Goal: Task Accomplishment & Management: Manage account settings

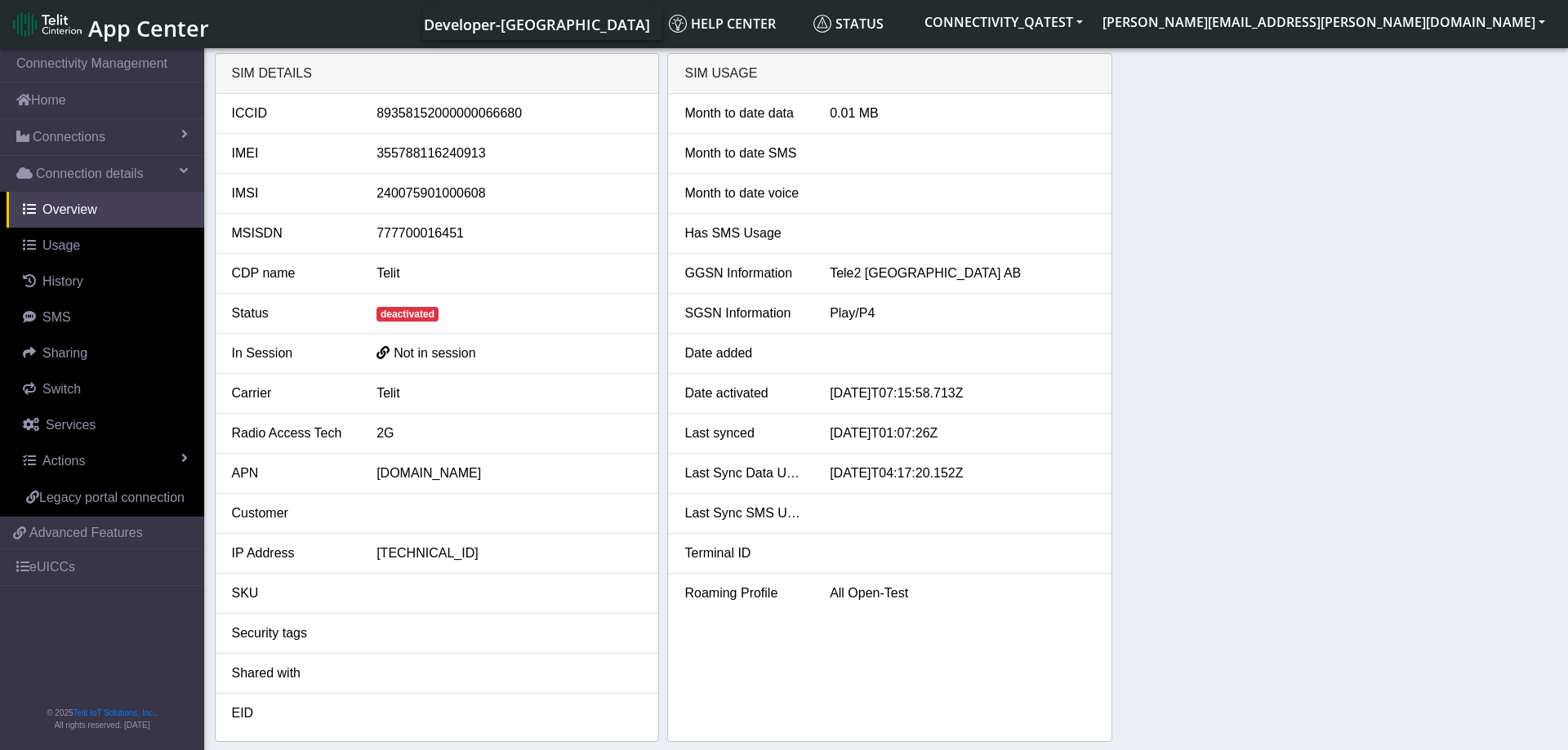
click at [1391, 255] on div "SIM details ICCID [TECHNICAL_ID] IMEI [TECHNICAL_ID] IMSI [TECHNICAL_ID] MSISDN…" at bounding box center [887, 397] width 1343 height 689
drag, startPoint x: 484, startPoint y: 116, endPoint x: 517, endPoint y: 110, distance: 33.5
click at [517, 110] on div "89358152000000066680" at bounding box center [509, 113] width 290 height 19
click at [1188, 182] on div "SIM details ICCID 89358152000000066680 IMEI 355788116240913 IMSI 24007590100060…" at bounding box center [887, 397] width 1343 height 689
drag, startPoint x: 483, startPoint y: 110, endPoint x: 517, endPoint y: 112, distance: 34.1
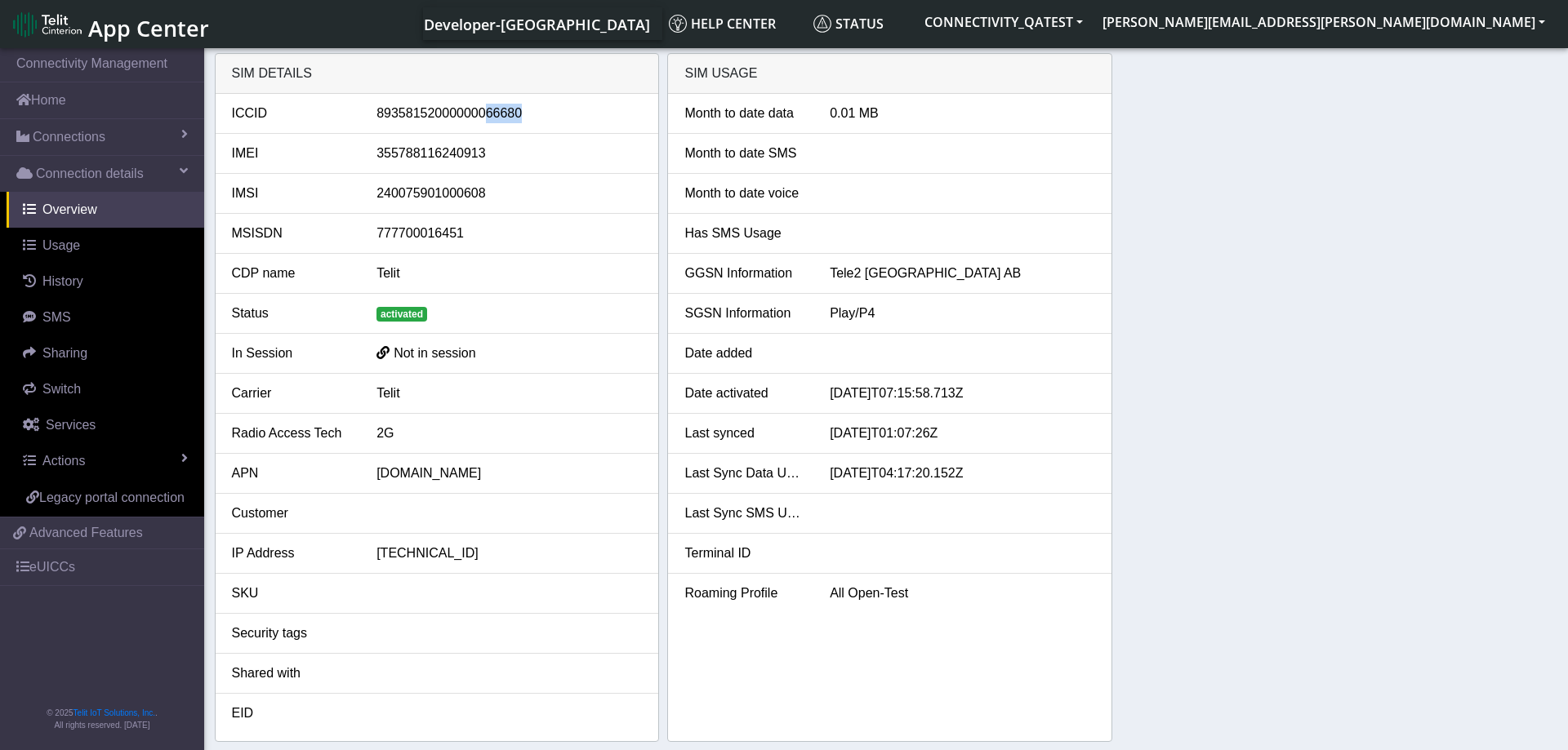
click at [517, 112] on div "89358152000000066680" at bounding box center [509, 113] width 290 height 19
click at [105, 136] on link "Connections" at bounding box center [102, 136] width 204 height 36
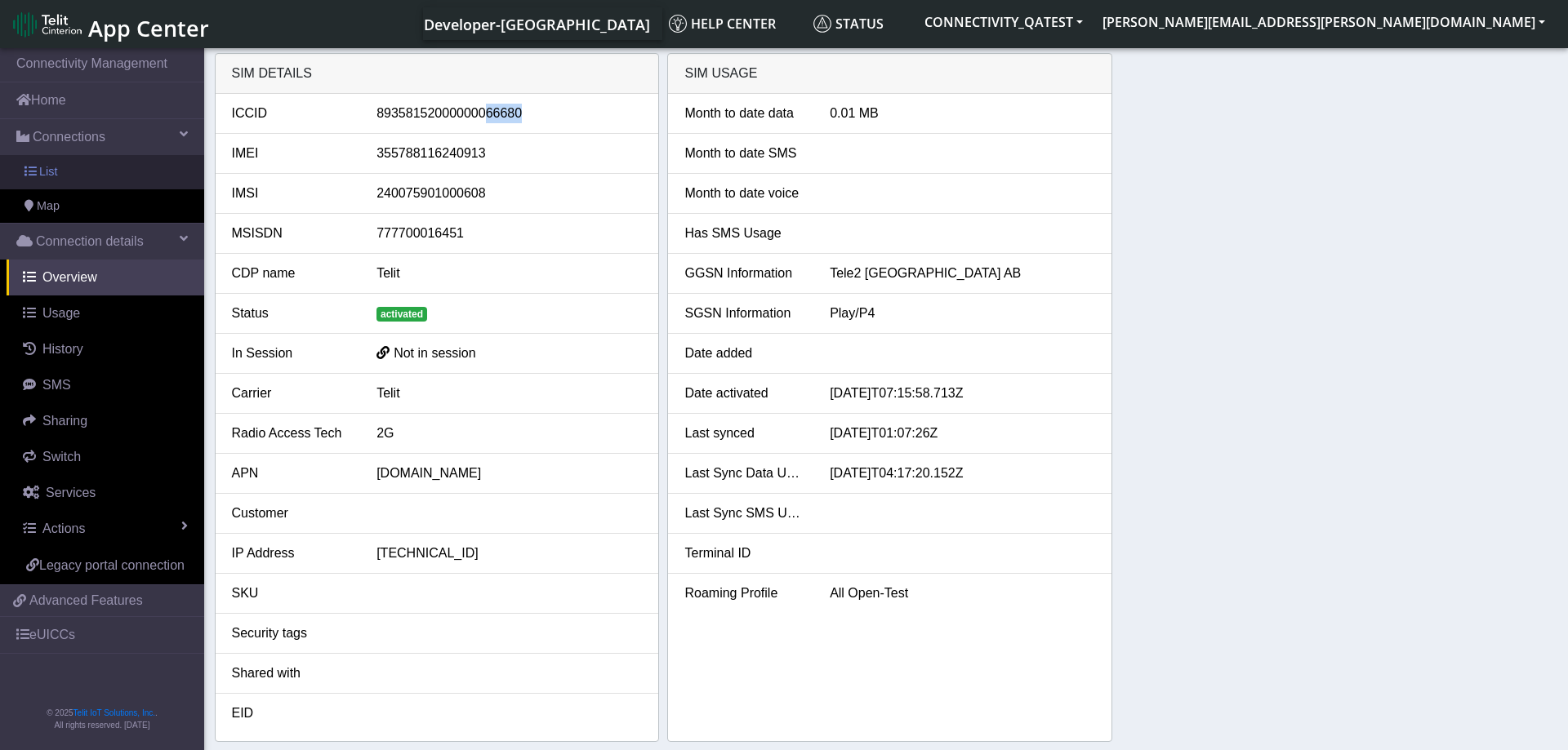
click at [74, 177] on link "List" at bounding box center [102, 172] width 204 height 34
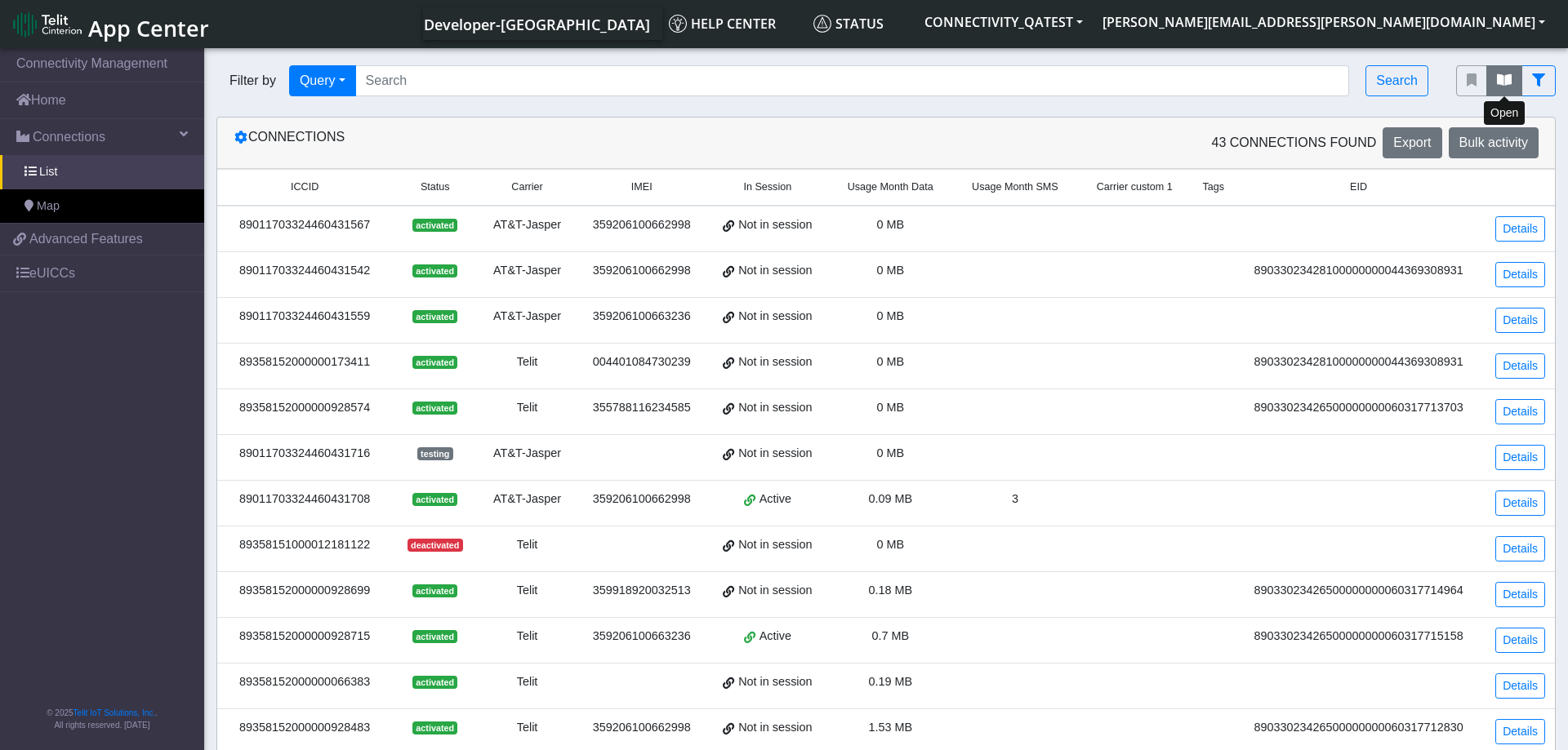
click at [1502, 74] on button "fitlers menu" at bounding box center [1504, 80] width 36 height 31
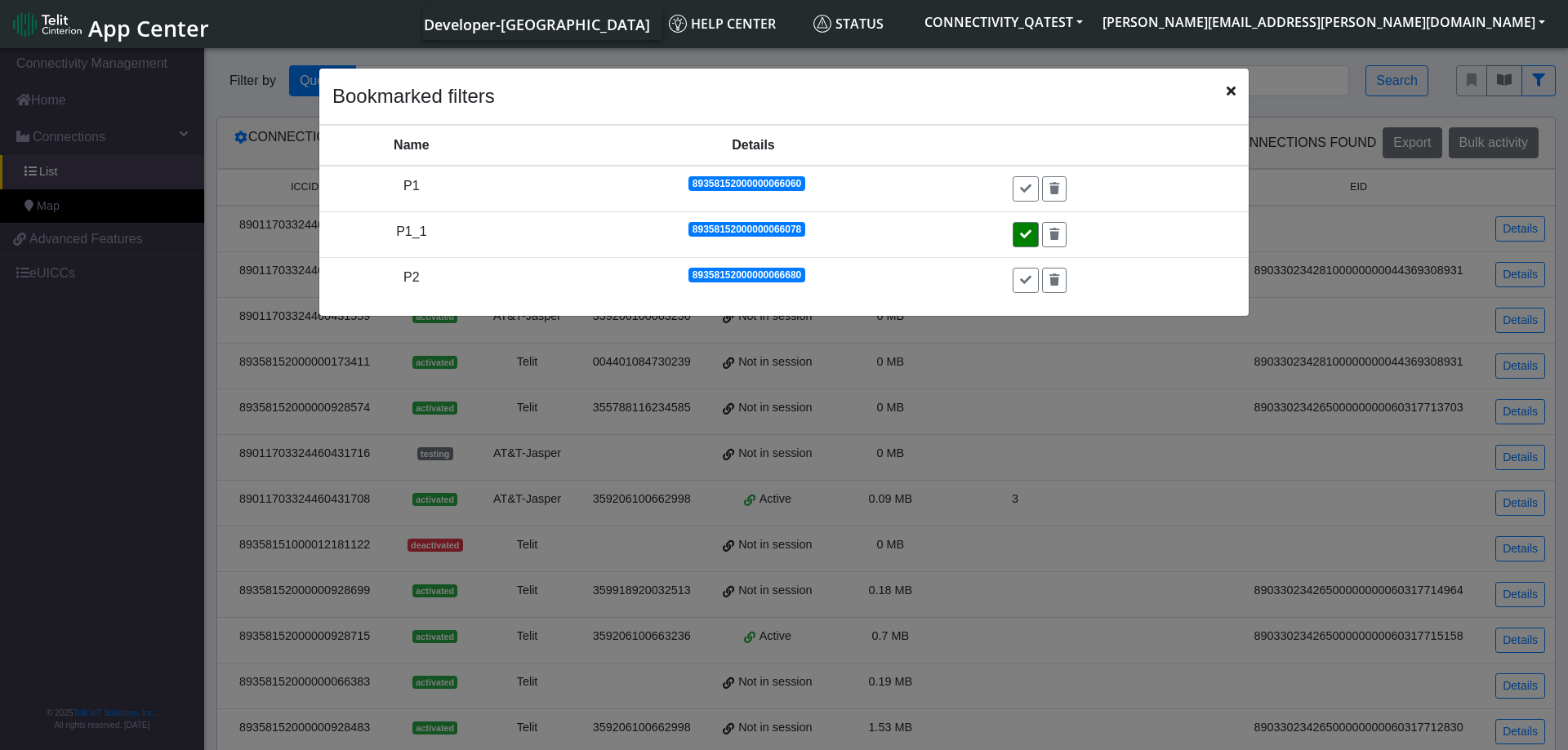
click at [1025, 239] on icon at bounding box center [1026, 234] width 12 height 12
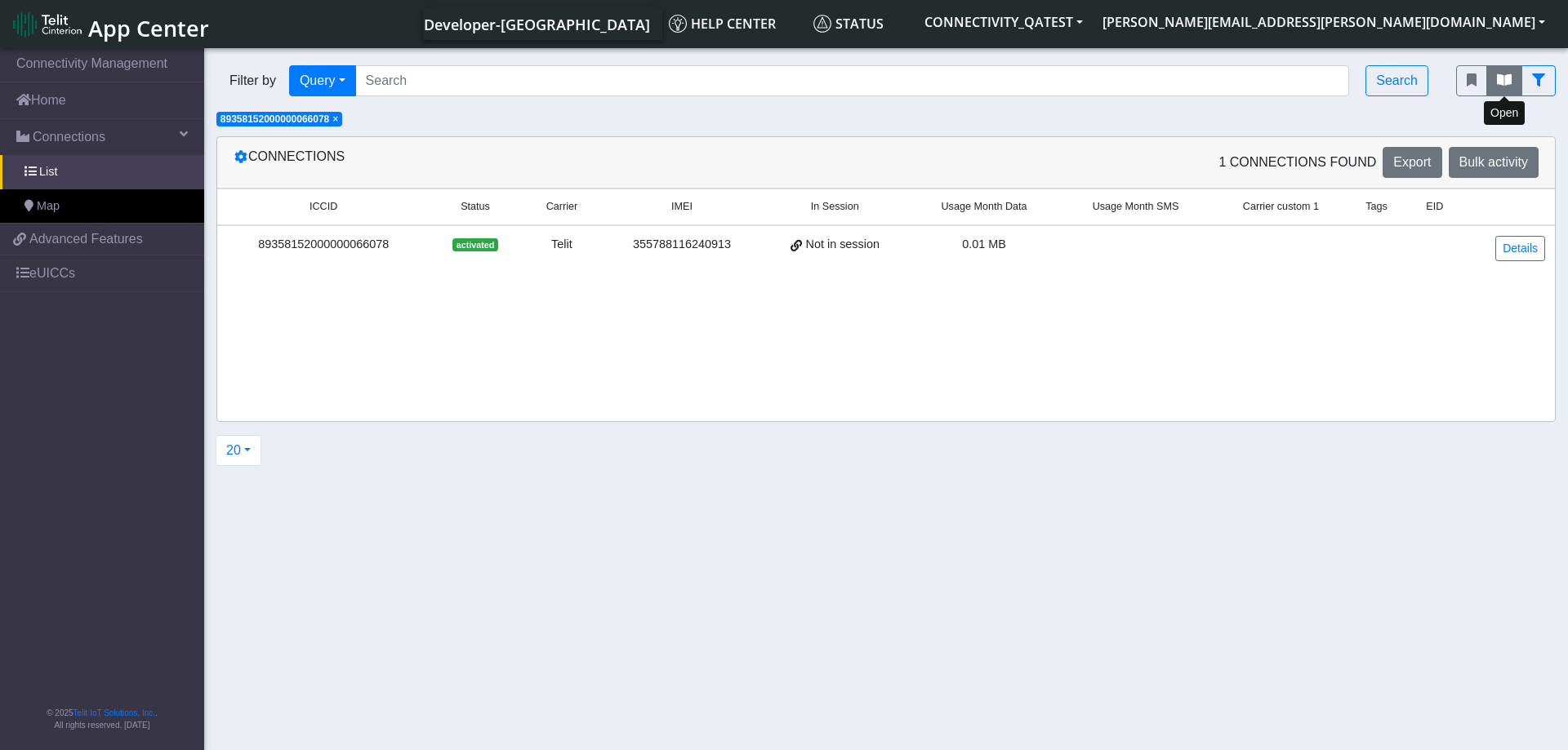
click at [1493, 80] on button "fitlers menu" at bounding box center [1504, 80] width 36 height 31
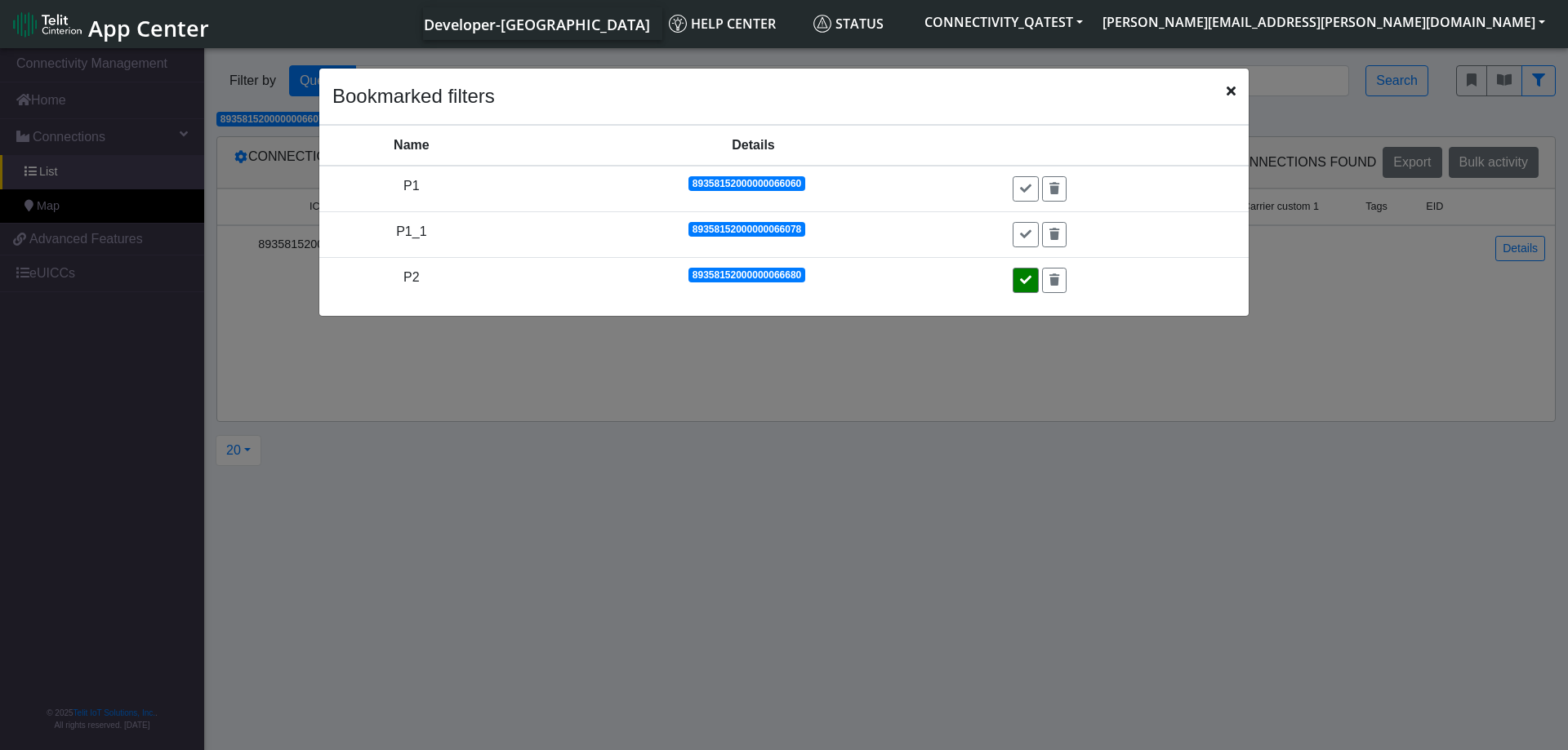
click at [1030, 290] on button at bounding box center [1025, 280] width 26 height 25
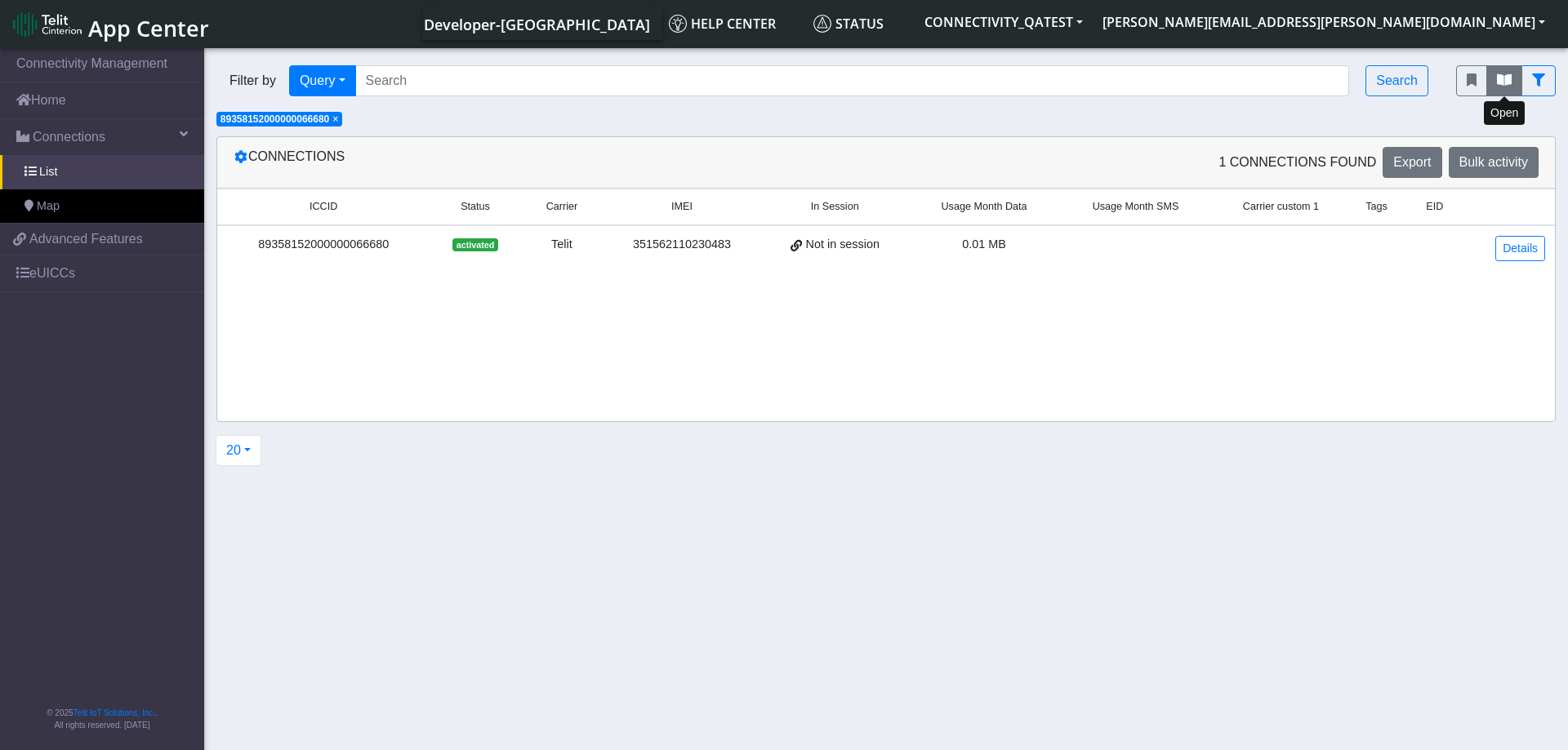
click at [1501, 83] on icon "fitlers menu" at bounding box center [1504, 80] width 15 height 13
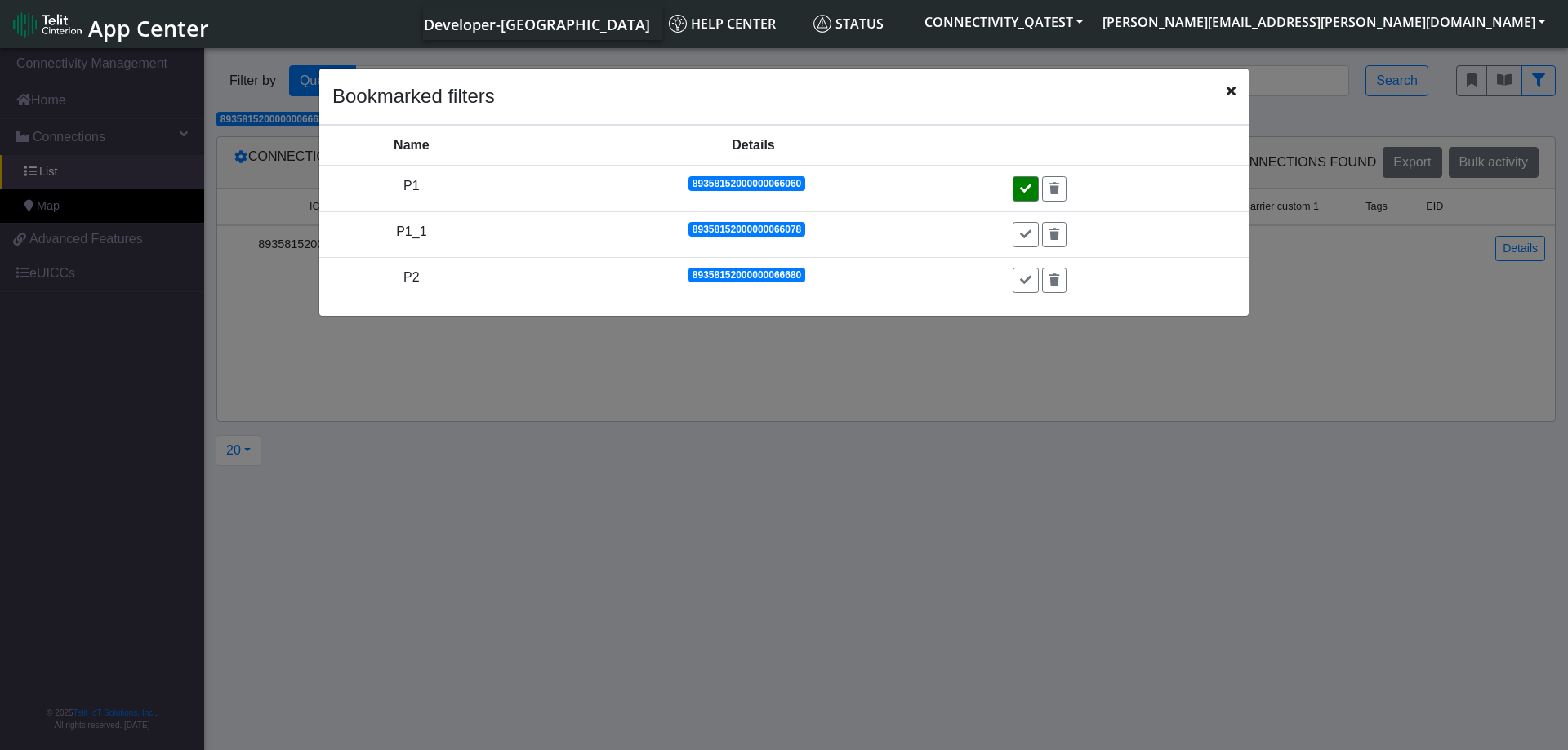
click at [1031, 190] on icon at bounding box center [1026, 188] width 12 height 12
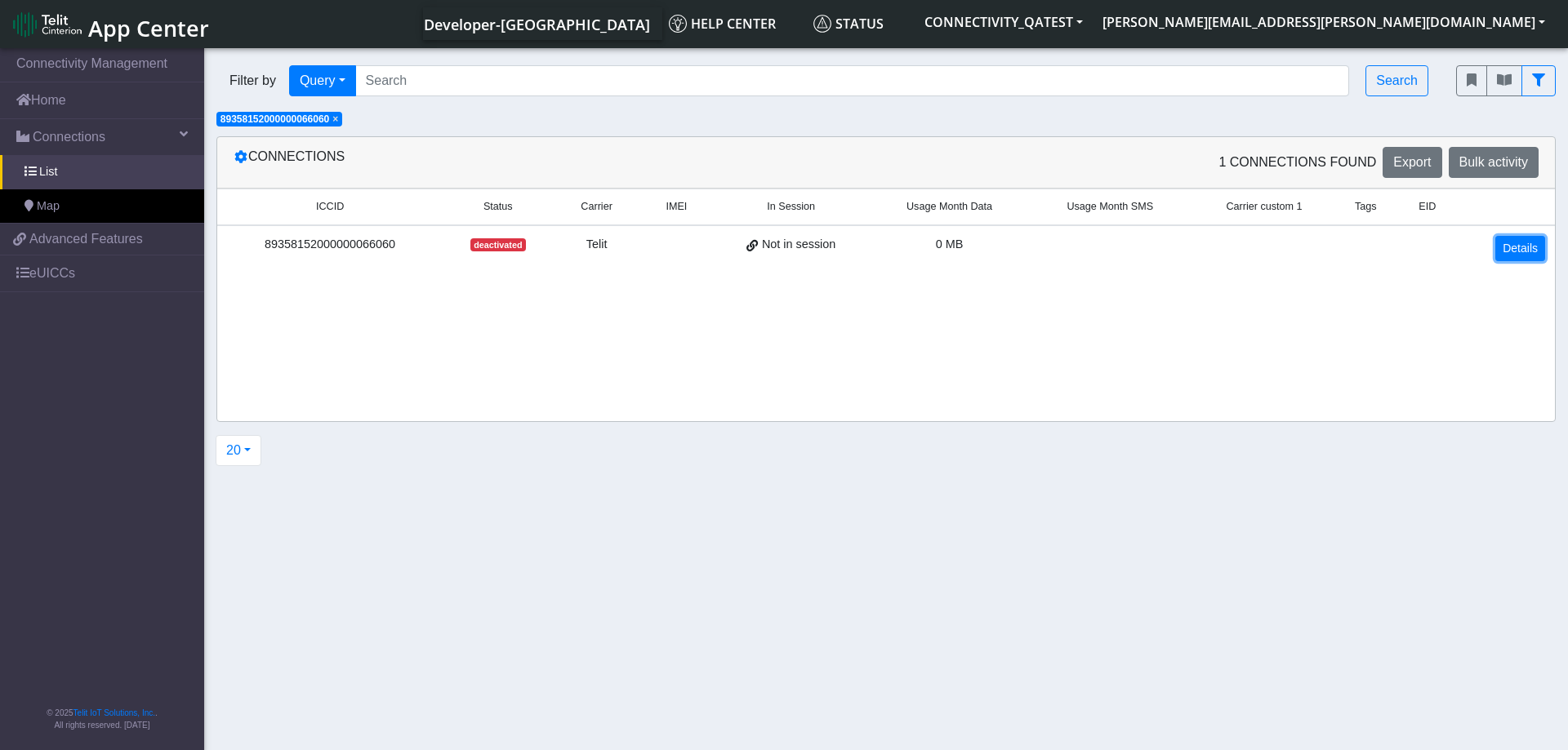
click at [1516, 251] on link "Details" at bounding box center [1519, 249] width 49 height 25
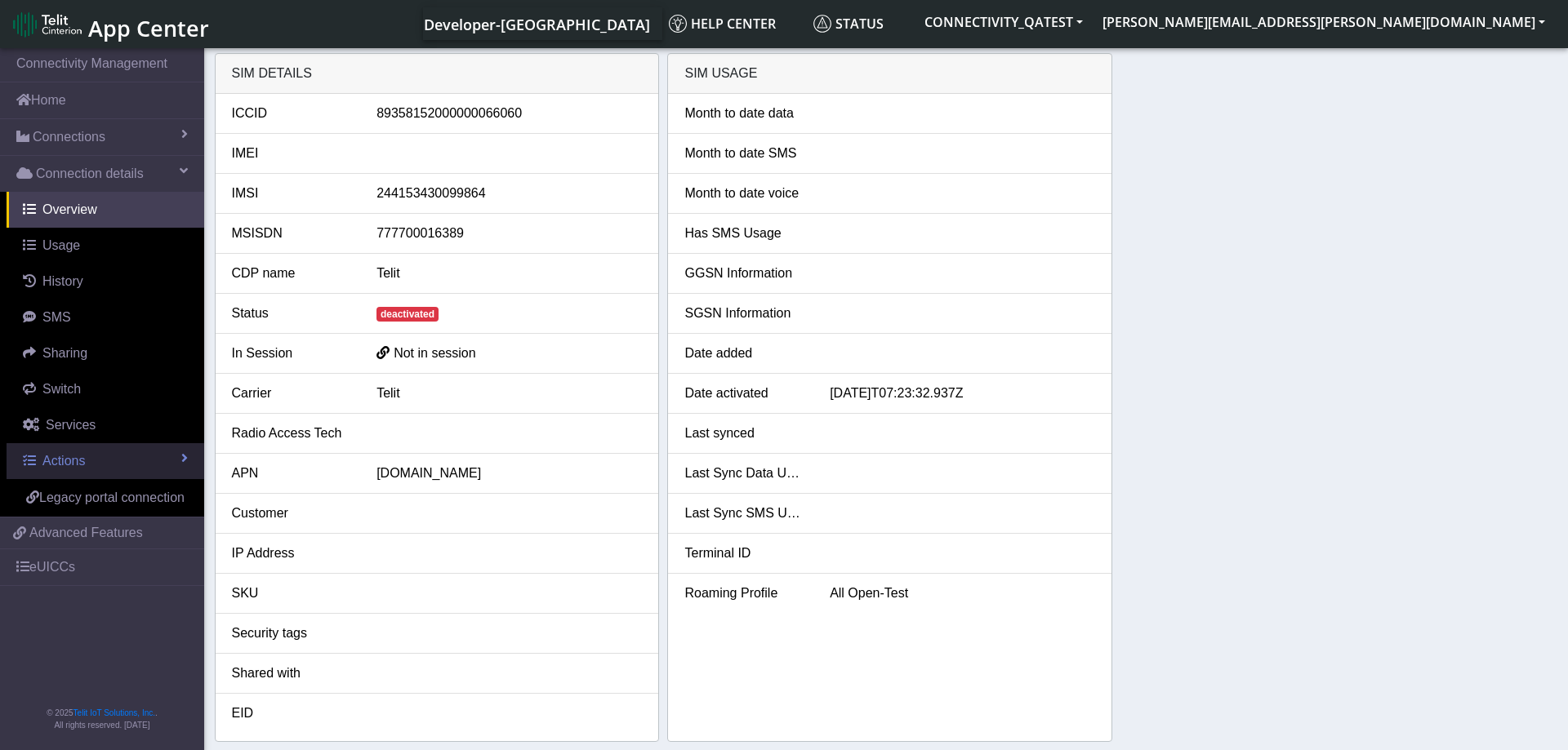
click at [118, 457] on link "Actions" at bounding box center [105, 461] width 198 height 36
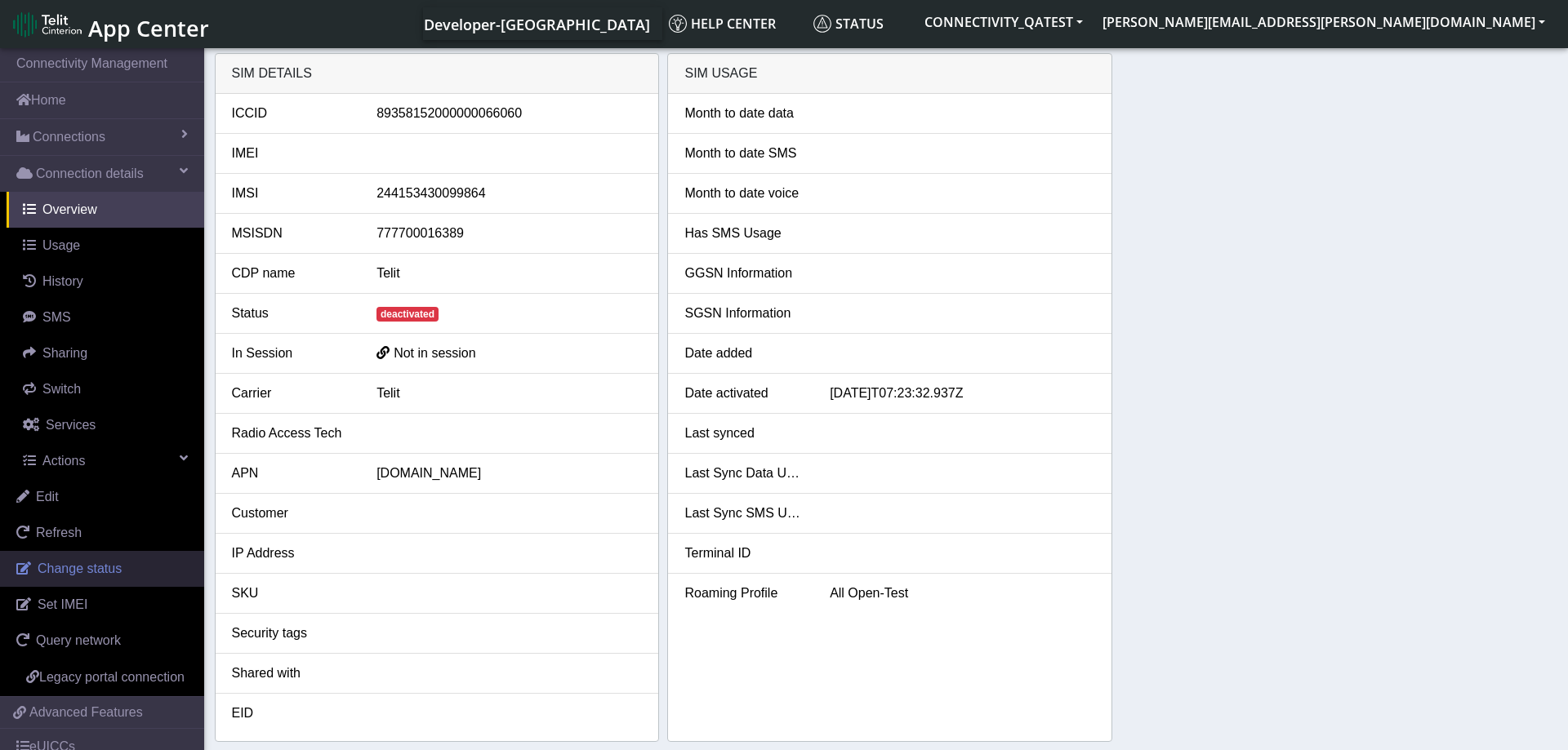
click at [83, 562] on span "Change status" at bounding box center [80, 568] width 84 height 14
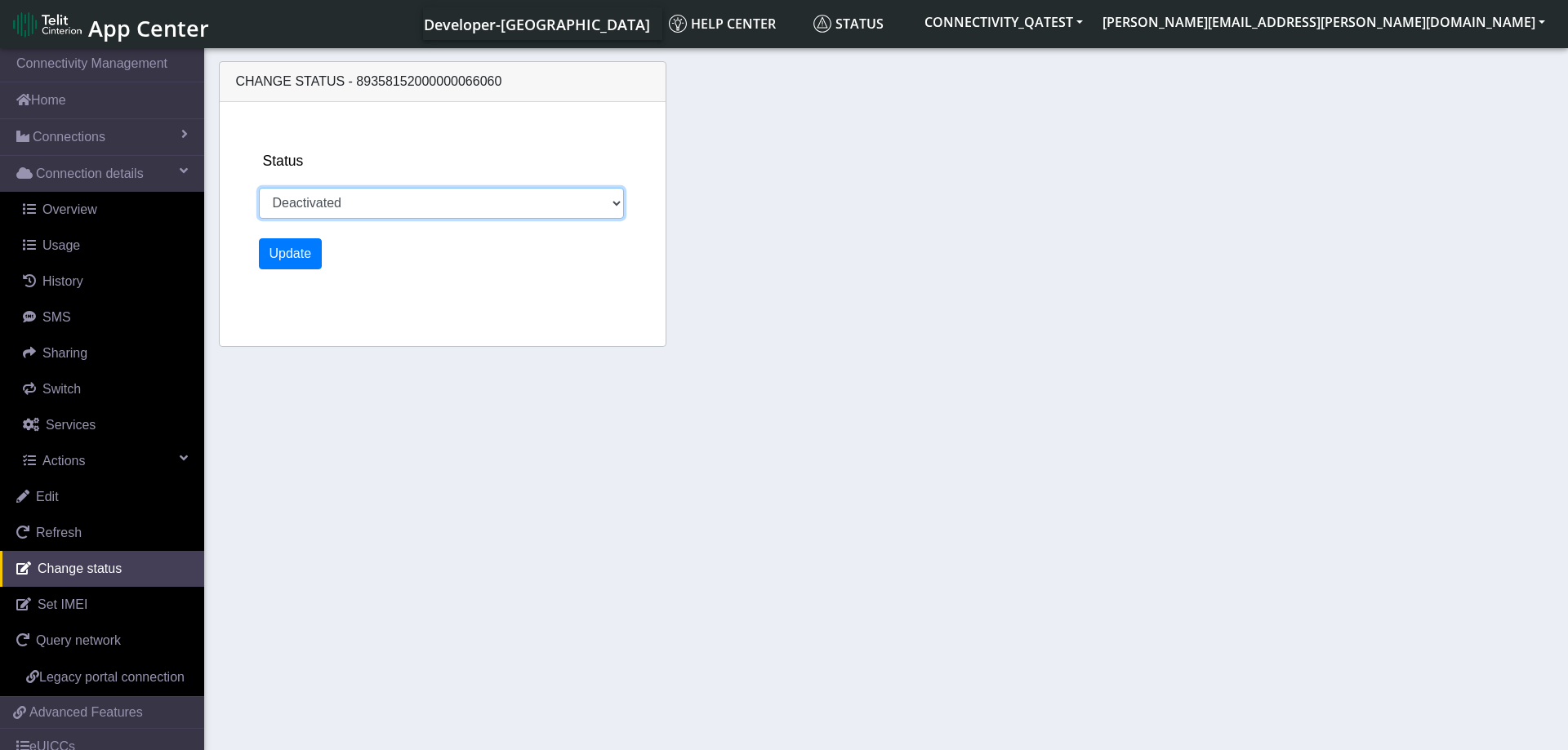
click at [259, 188] on select "Activated Deactivated Blocked" at bounding box center [441, 203] width 366 height 31
select select "activated"
click option "Activated" at bounding box center [0, 0] width 0 height 0
click at [288, 261] on button "Update" at bounding box center [290, 254] width 64 height 31
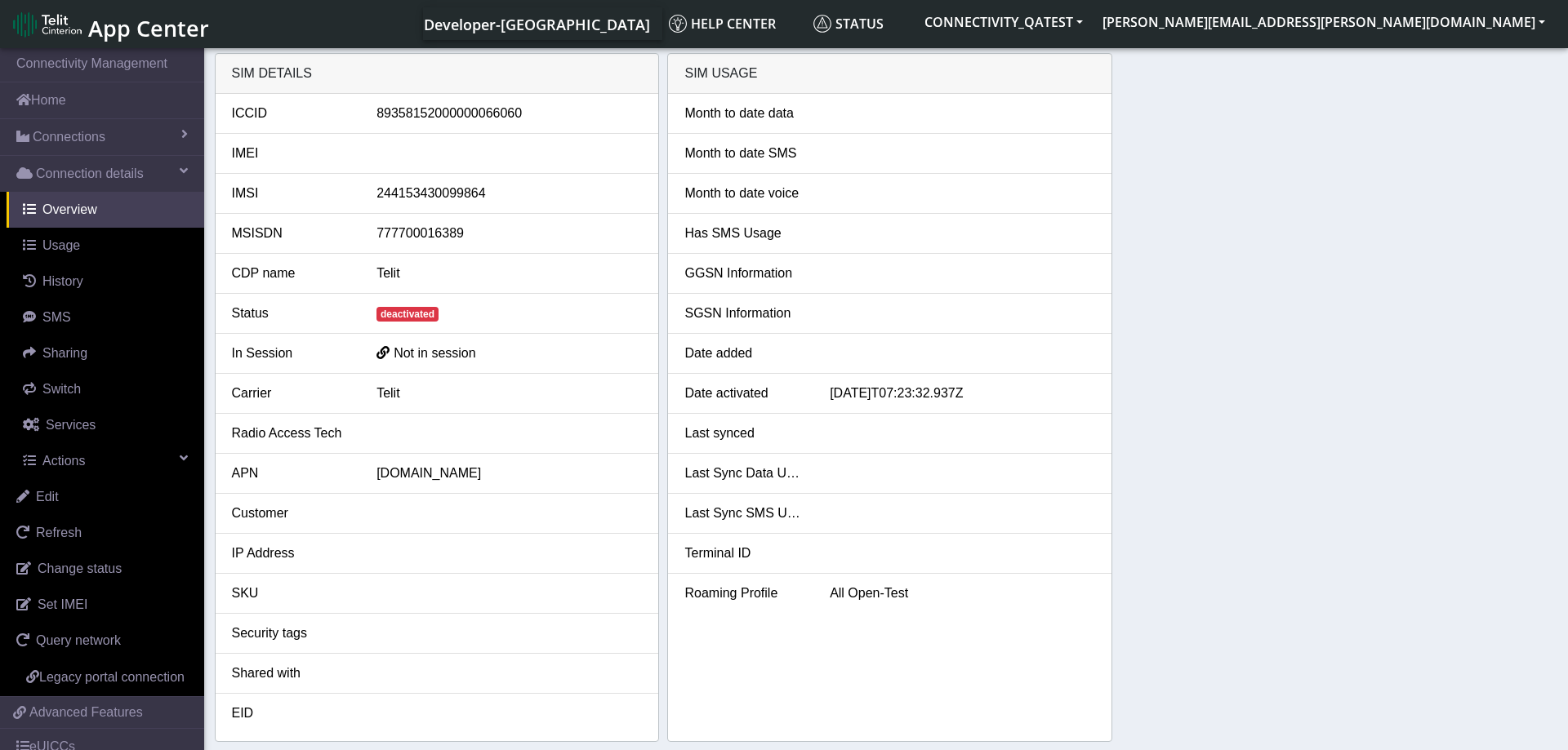
click at [1381, 370] on div "SIM details ICCID 89358152000000066060 IMEI IMSI 244153430099864 MSISDN 7777000…" at bounding box center [887, 397] width 1343 height 689
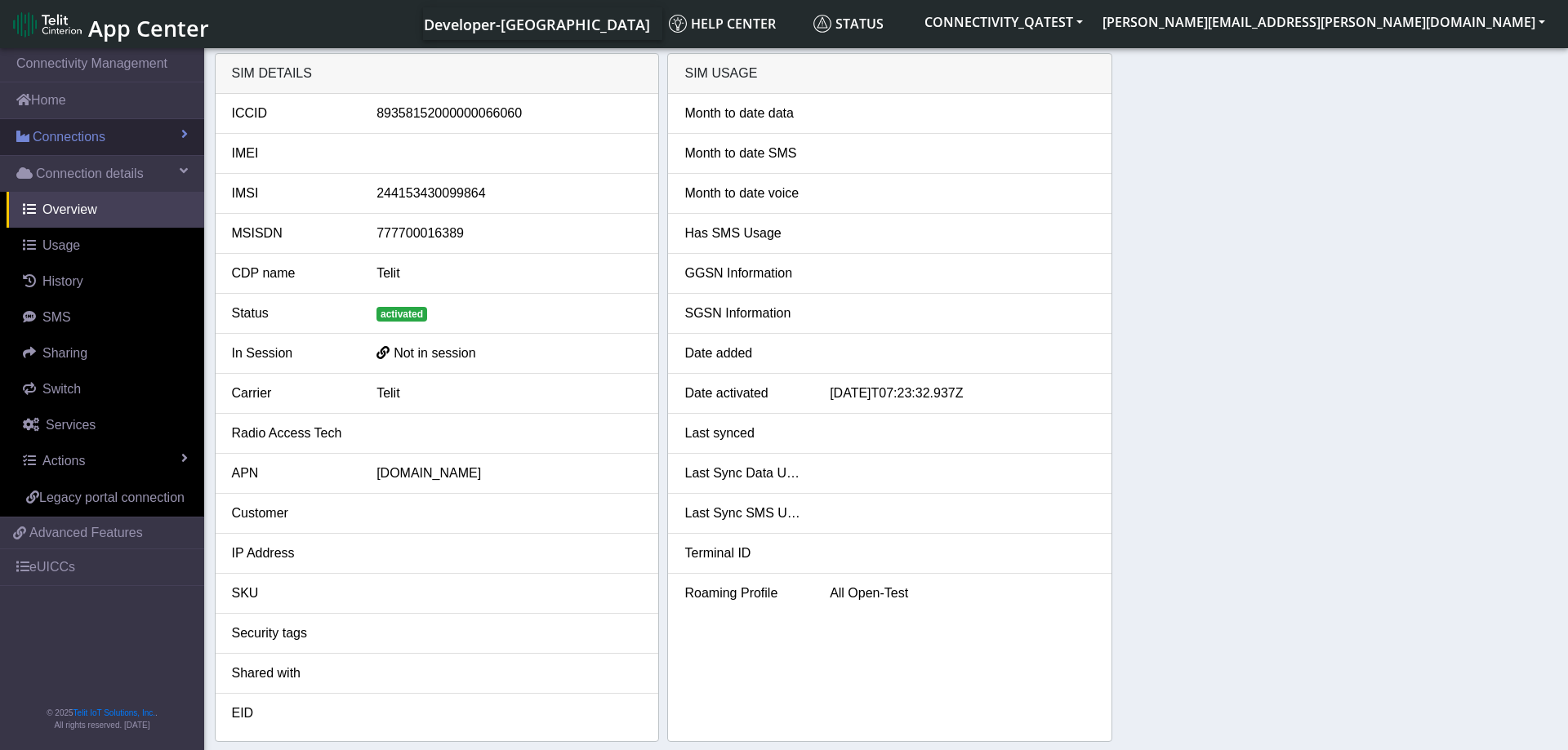
click at [83, 136] on span "Connections" at bounding box center [69, 136] width 73 height 19
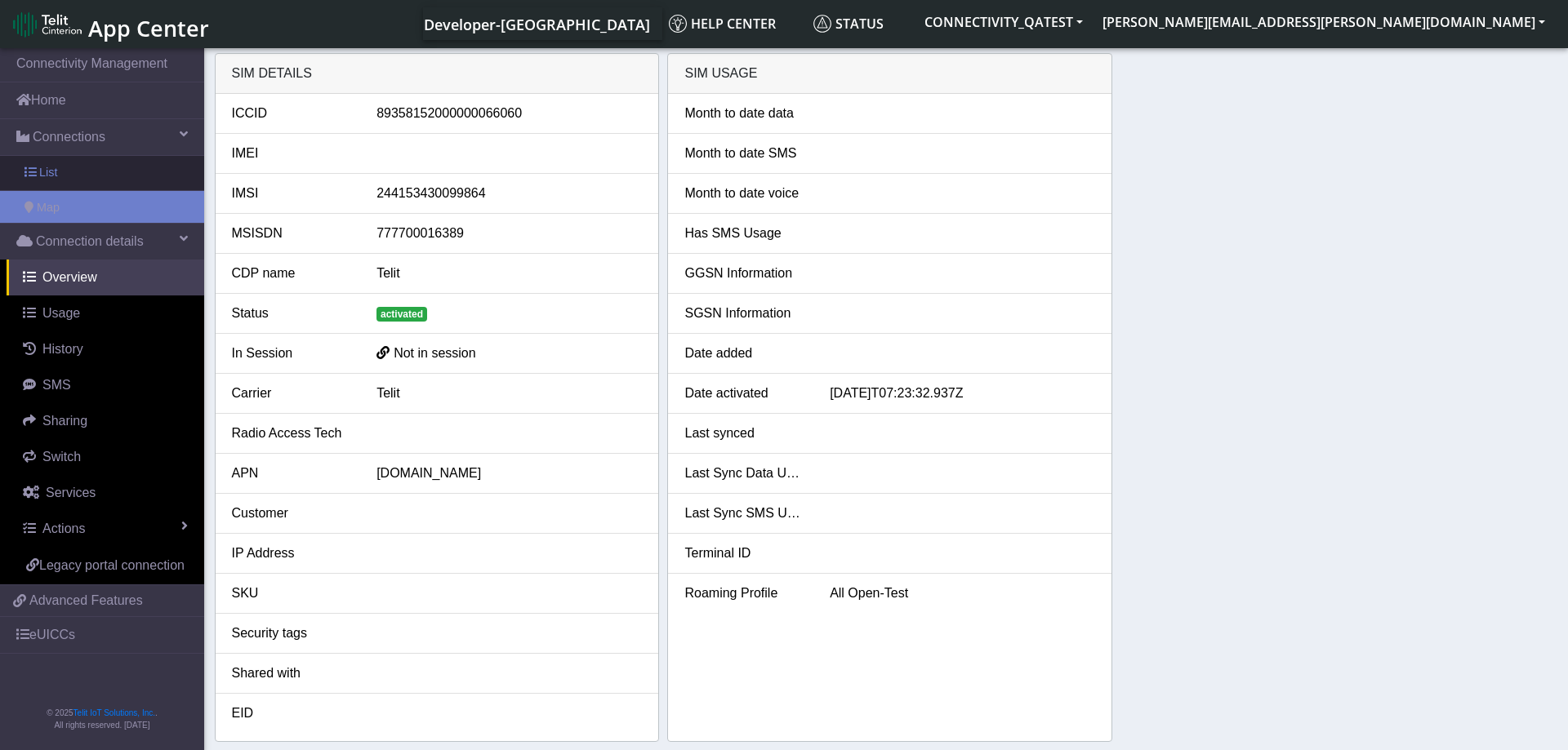
click at [78, 174] on link "List" at bounding box center [102, 172] width 204 height 34
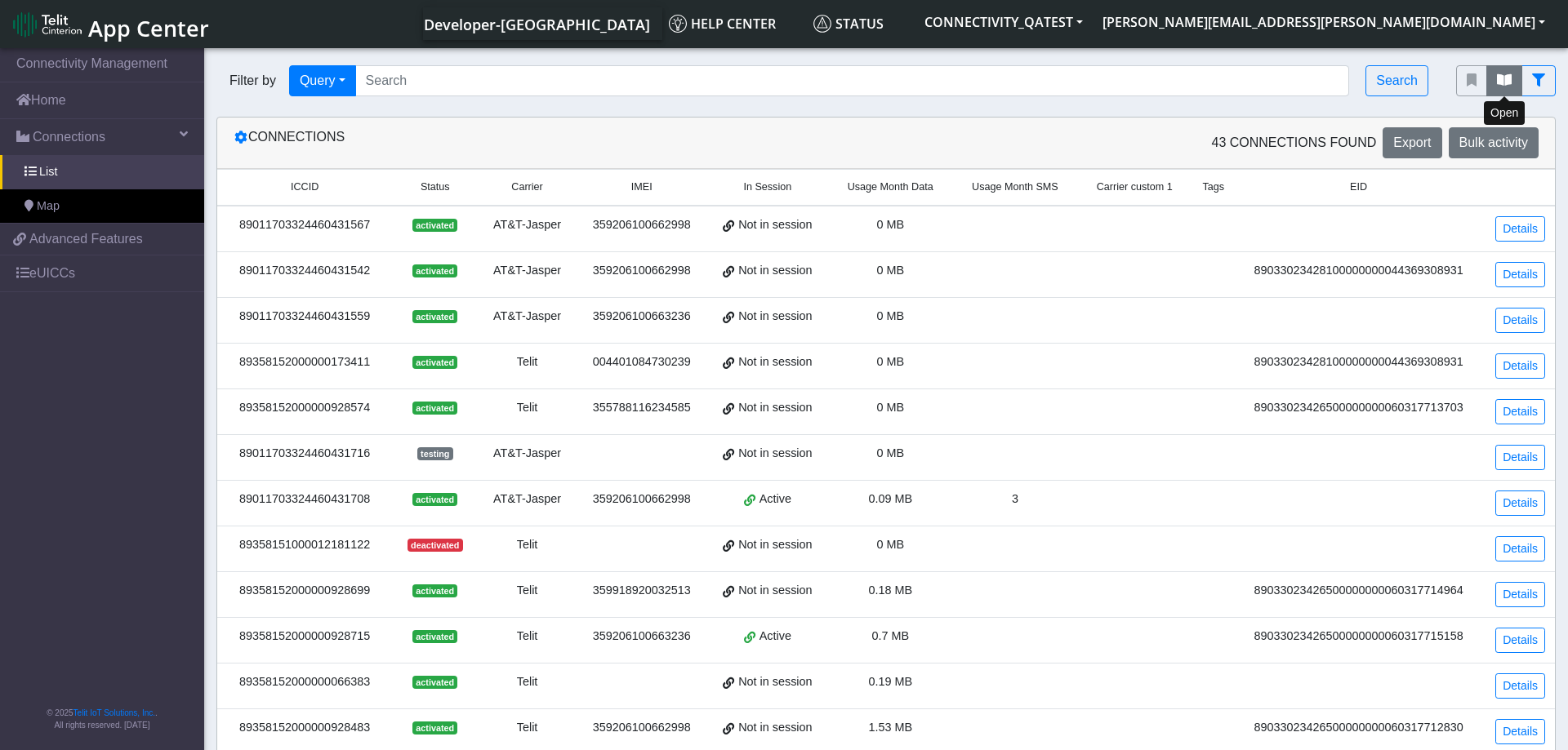
click at [1504, 81] on icon "fitlers menu" at bounding box center [1504, 80] width 15 height 13
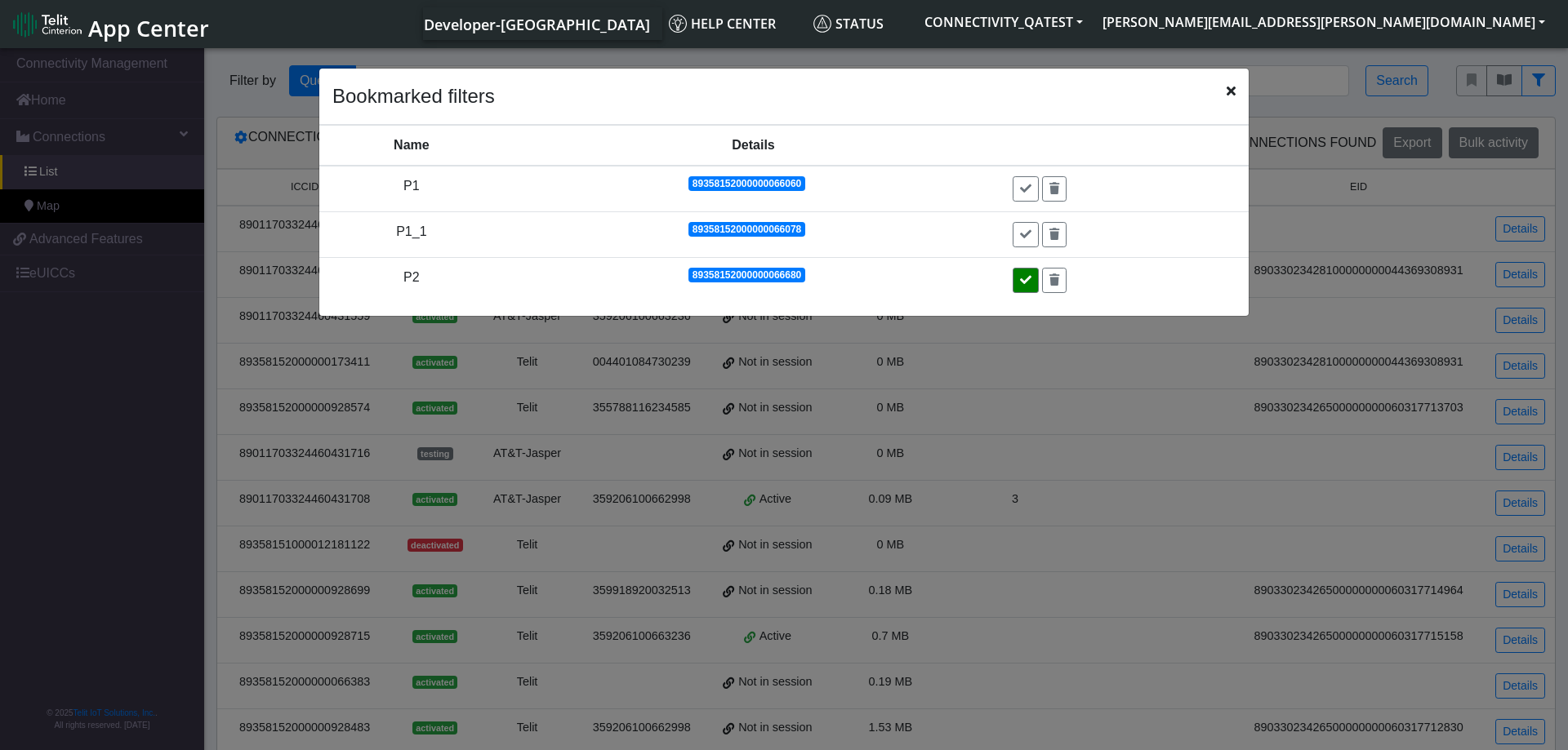
click at [1036, 285] on button at bounding box center [1025, 280] width 26 height 25
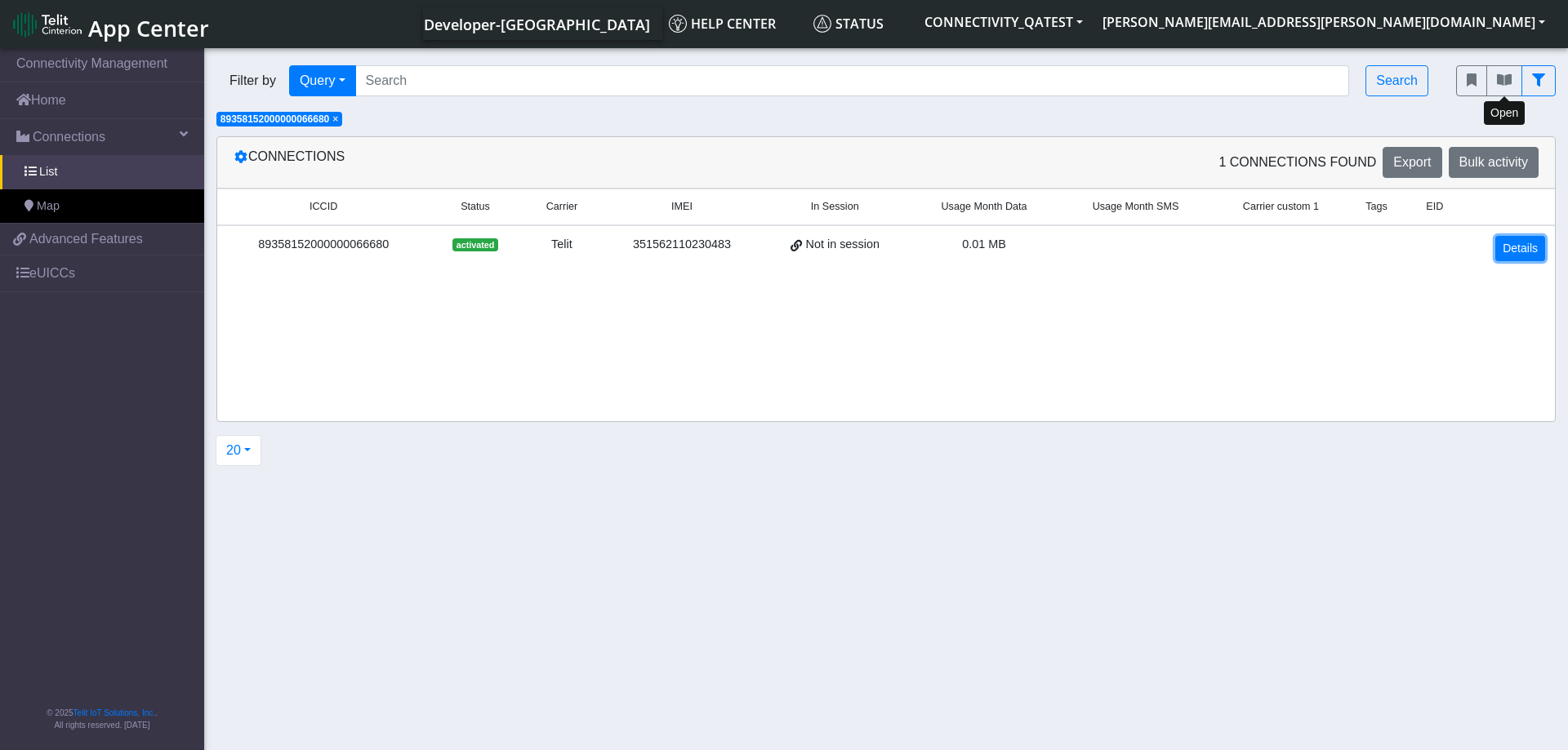
click at [1527, 244] on link "Details" at bounding box center [1519, 249] width 49 height 25
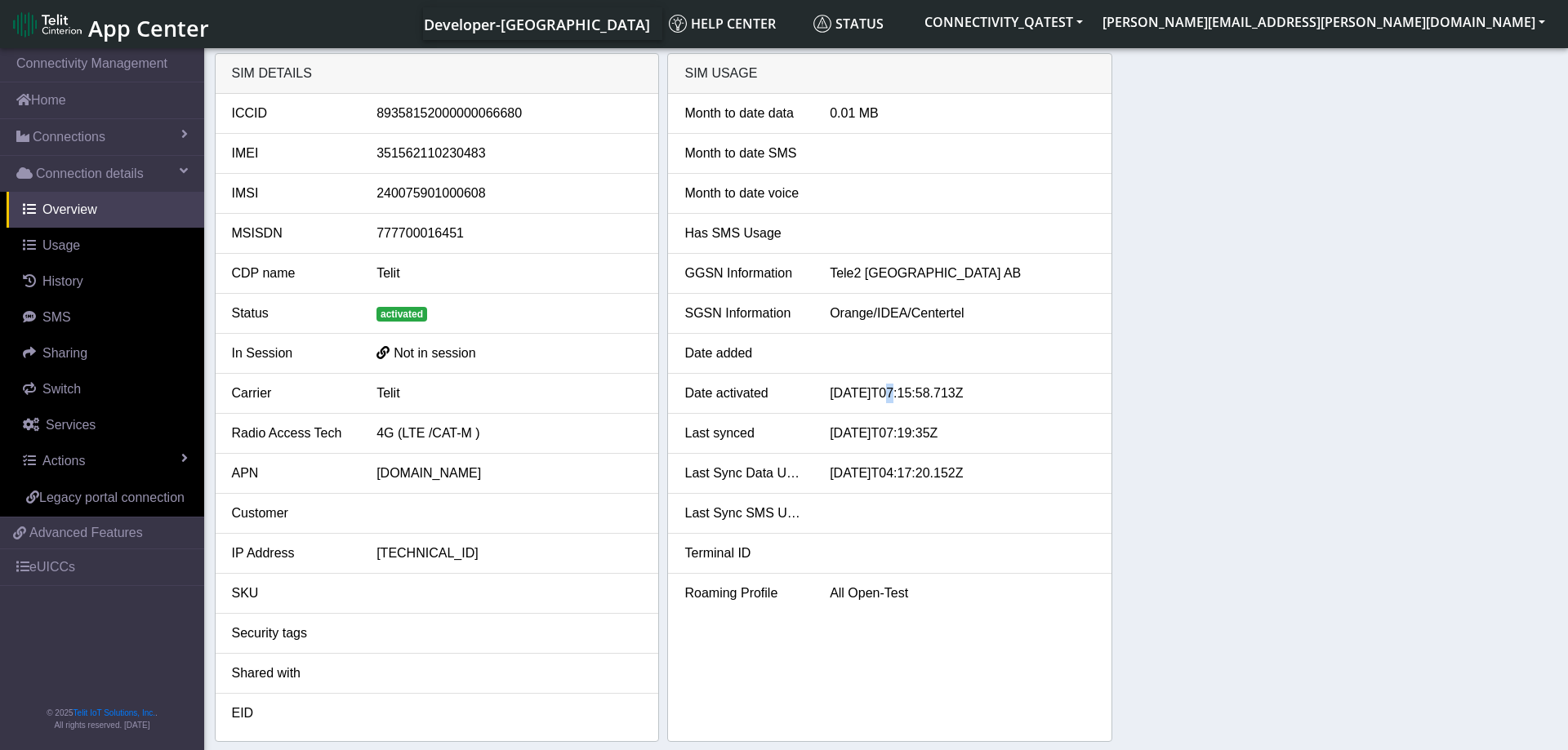
drag, startPoint x: 883, startPoint y: 396, endPoint x: 893, endPoint y: 419, distance: 25.1
click at [894, 401] on div "[DATE]T07:15:58.713Z" at bounding box center [962, 393] width 290 height 19
drag, startPoint x: 884, startPoint y: 439, endPoint x: 893, endPoint y: 439, distance: 9.0
click at [893, 439] on div "[DATE]T07:19:35Z" at bounding box center [962, 433] width 290 height 19
click at [840, 458] on li "Last Sync Data Usage 2025-08-28T04:17:20.152Z" at bounding box center [890, 474] width 444 height 40
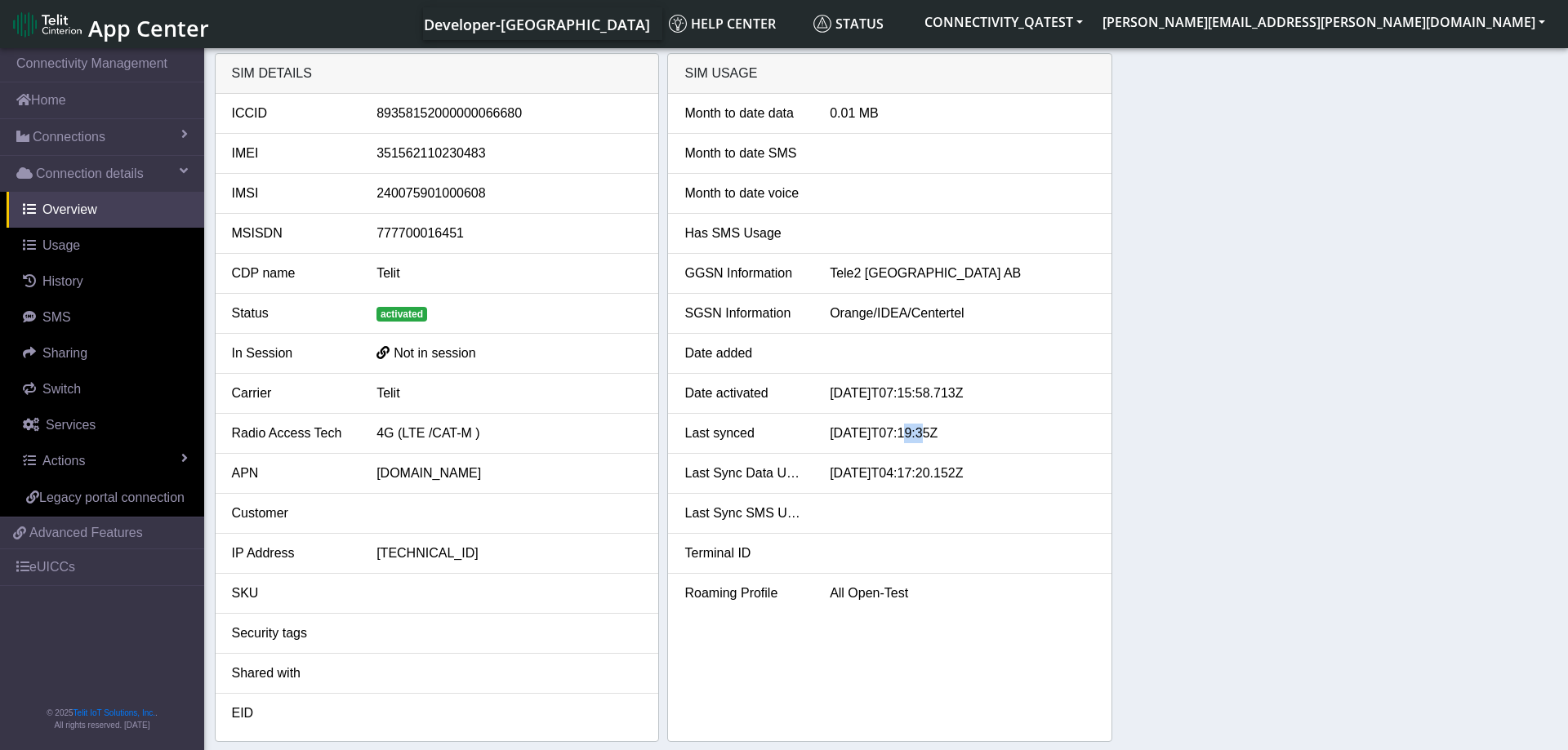
drag, startPoint x: 907, startPoint y: 434, endPoint x: 921, endPoint y: 434, distance: 14.0
click at [921, 434] on div "[DATE]T07:19:35Z" at bounding box center [962, 433] width 290 height 19
click at [885, 435] on div "[DATE]T07:19:35Z" at bounding box center [962, 433] width 290 height 19
drag, startPoint x: 884, startPoint y: 436, endPoint x: 901, endPoint y: 436, distance: 17.0
click at [901, 436] on div "[DATE]T07:19:35Z" at bounding box center [962, 433] width 290 height 19
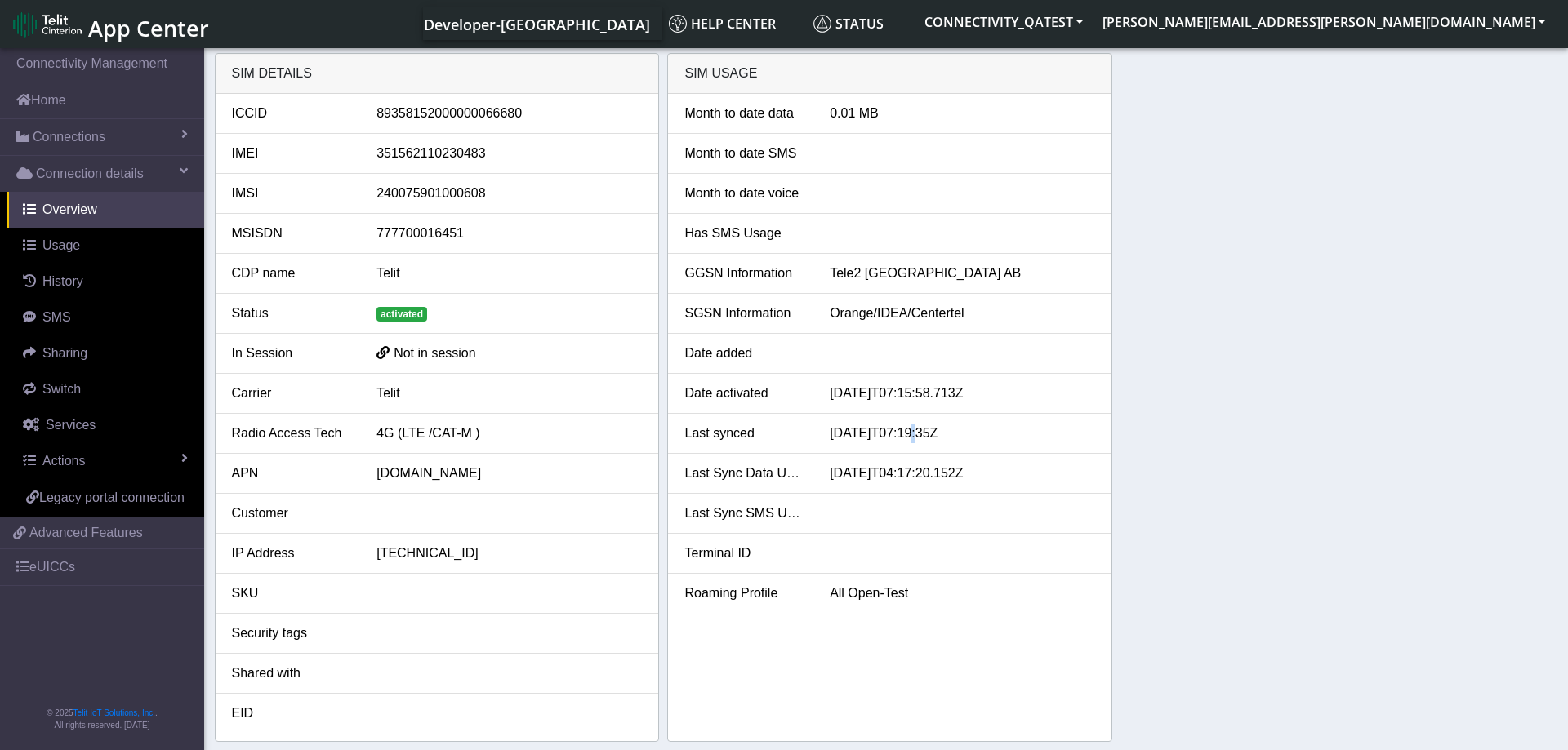
drag, startPoint x: 909, startPoint y: 433, endPoint x: 917, endPoint y: 434, distance: 8.1
click at [917, 434] on div "[DATE]T07:19:35Z" at bounding box center [962, 433] width 290 height 19
click at [892, 436] on div "[DATE]T07:19:35Z" at bounding box center [962, 433] width 290 height 19
click at [893, 435] on div "[DATE]T07:19:35Z" at bounding box center [962, 433] width 290 height 19
click at [897, 435] on div "[DATE]T07:19:35Z" at bounding box center [962, 433] width 290 height 19
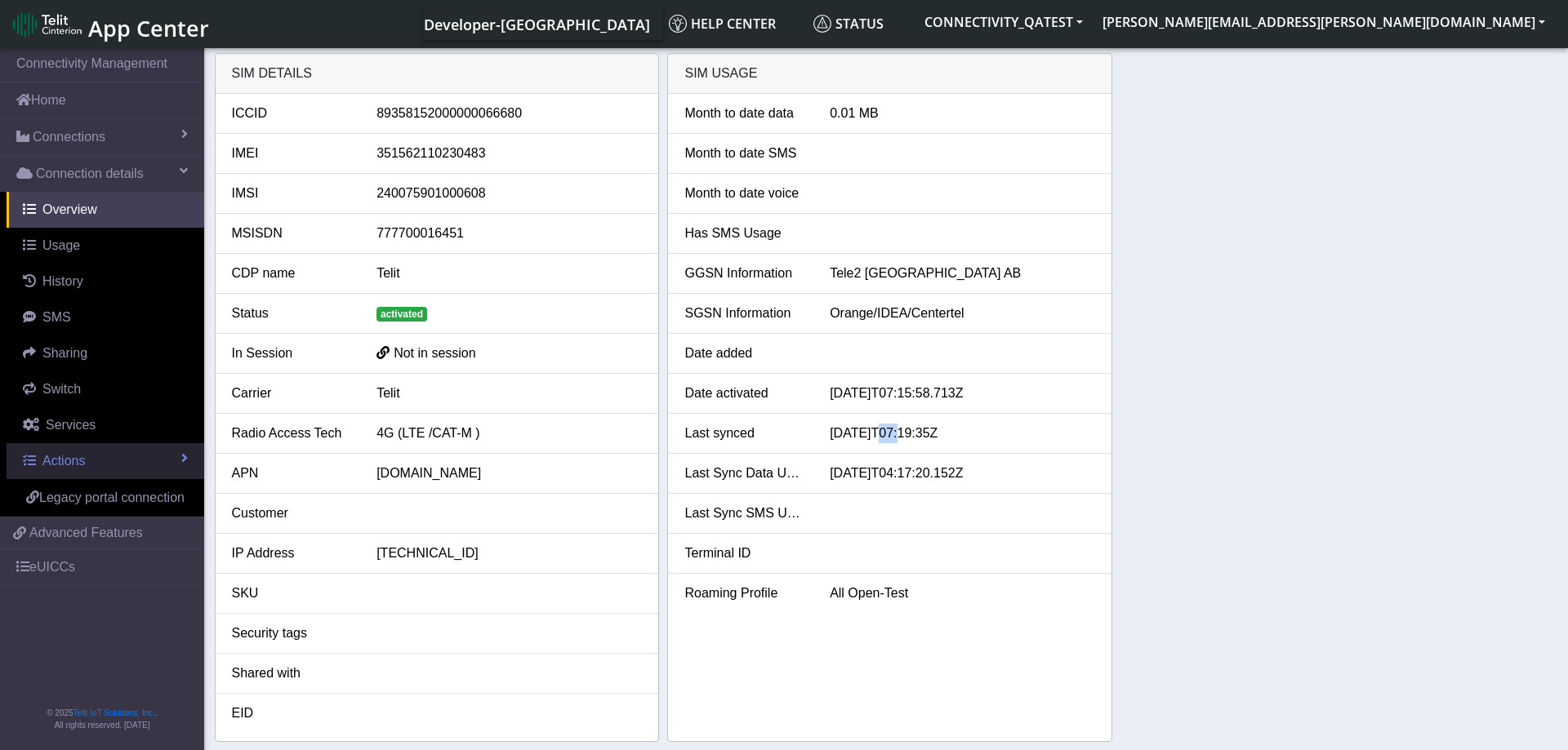
click at [110, 459] on link "Actions" at bounding box center [105, 461] width 198 height 36
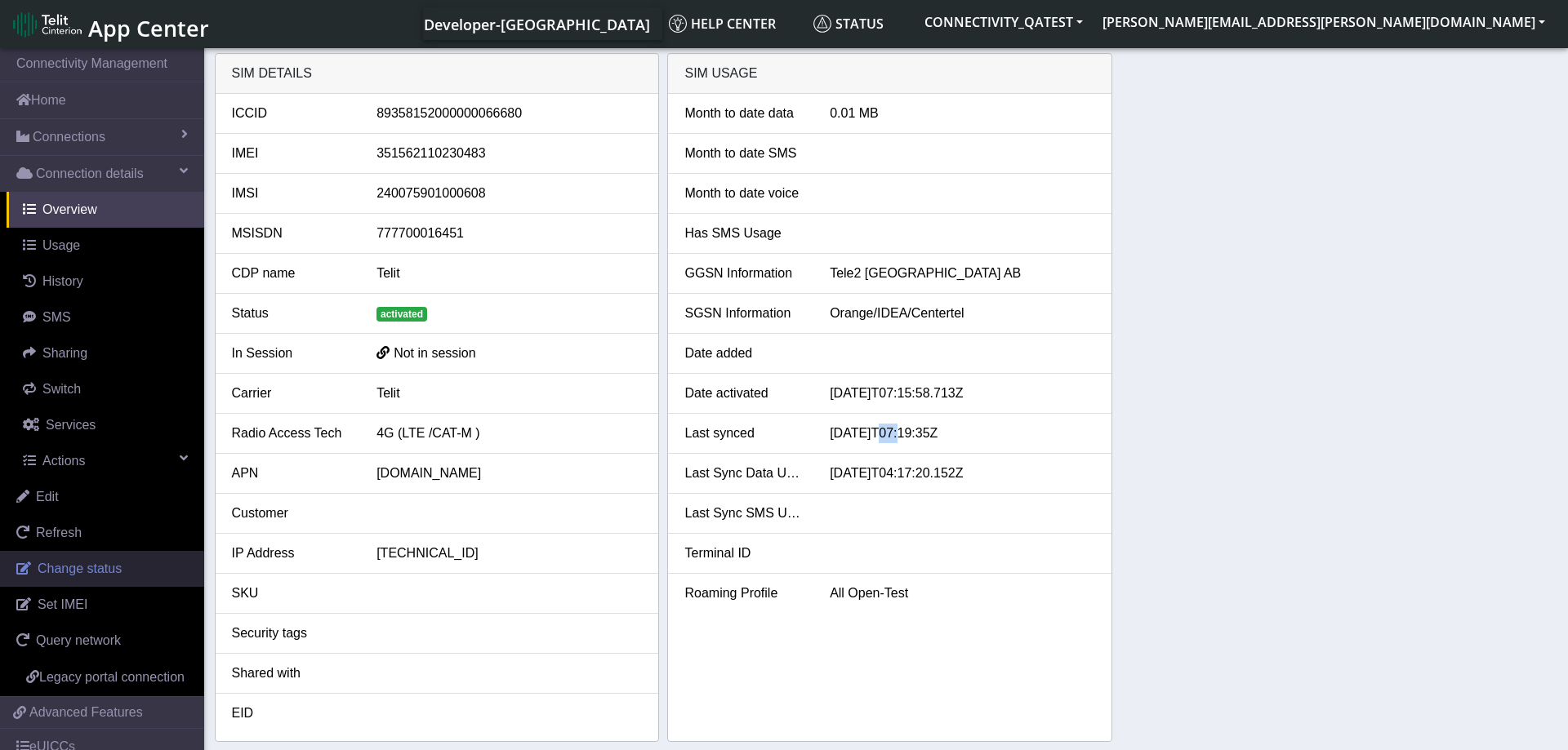
click at [95, 572] on span "Change status" at bounding box center [80, 568] width 84 height 14
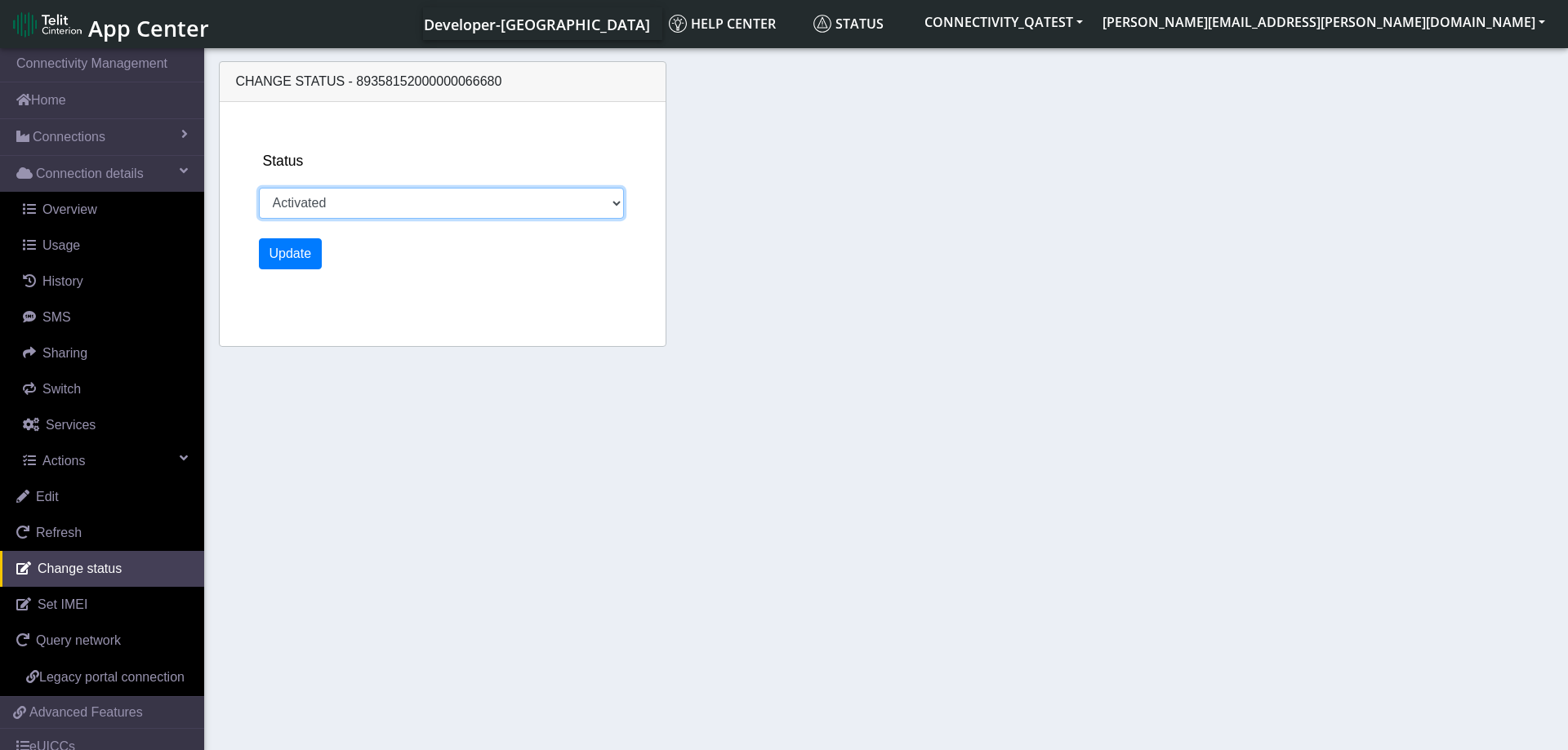
click at [259, 188] on select "Activated Deactivated Blocked" at bounding box center [441, 203] width 366 height 31
select select "deactivated"
click option "Deactivated" at bounding box center [0, 0] width 0 height 0
click at [290, 250] on button "Update" at bounding box center [290, 254] width 64 height 31
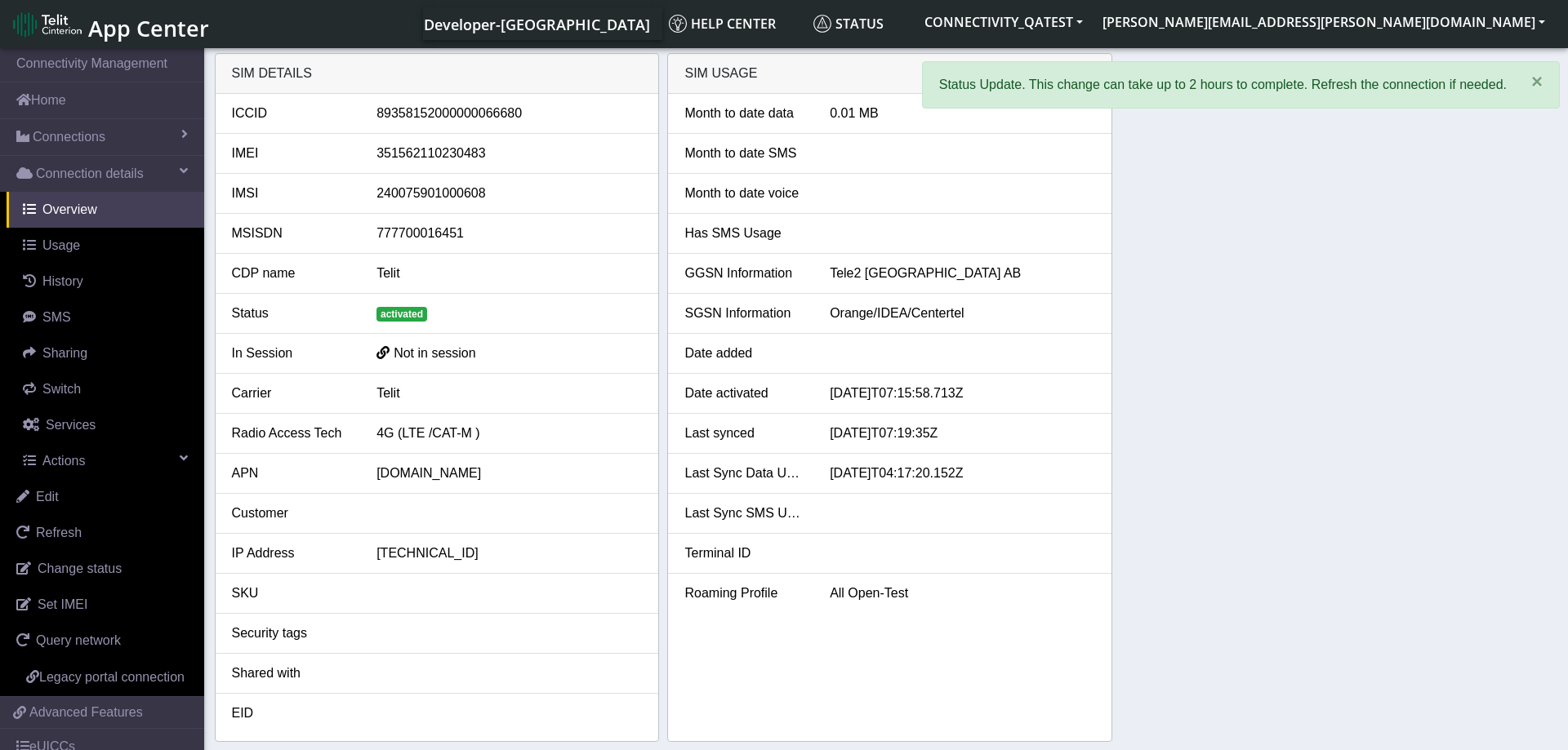
click at [1185, 309] on div "SIM details ICCID 89358152000000066680 IMEI 351562110230483 IMSI 24007590100060…" at bounding box center [887, 397] width 1343 height 689
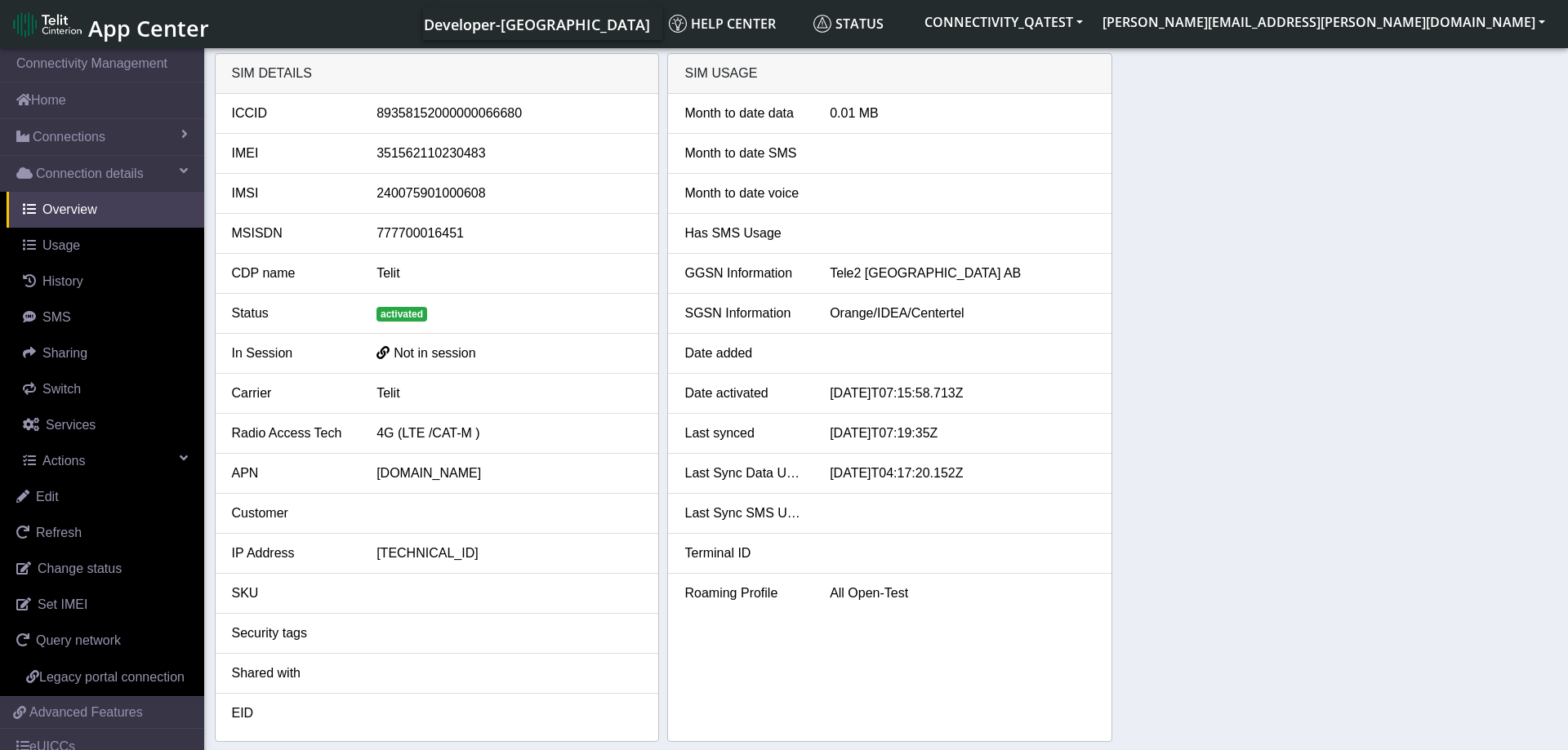
click at [1133, 262] on div "SIM details ICCID 89358152000000066680 IMEI 351562110230483 IMSI 24007590100060…" at bounding box center [887, 397] width 1343 height 689
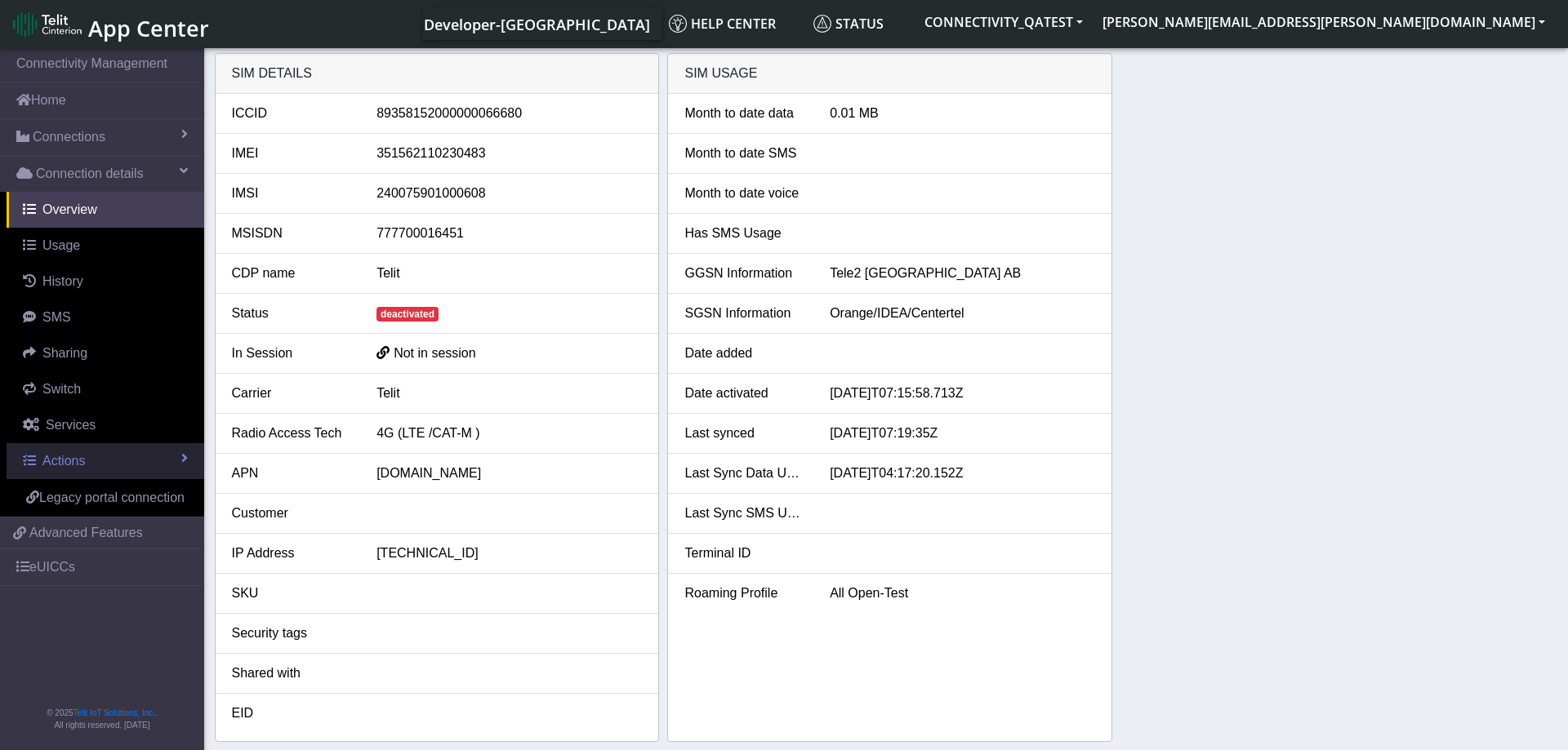
click at [146, 461] on link "Actions" at bounding box center [105, 461] width 198 height 36
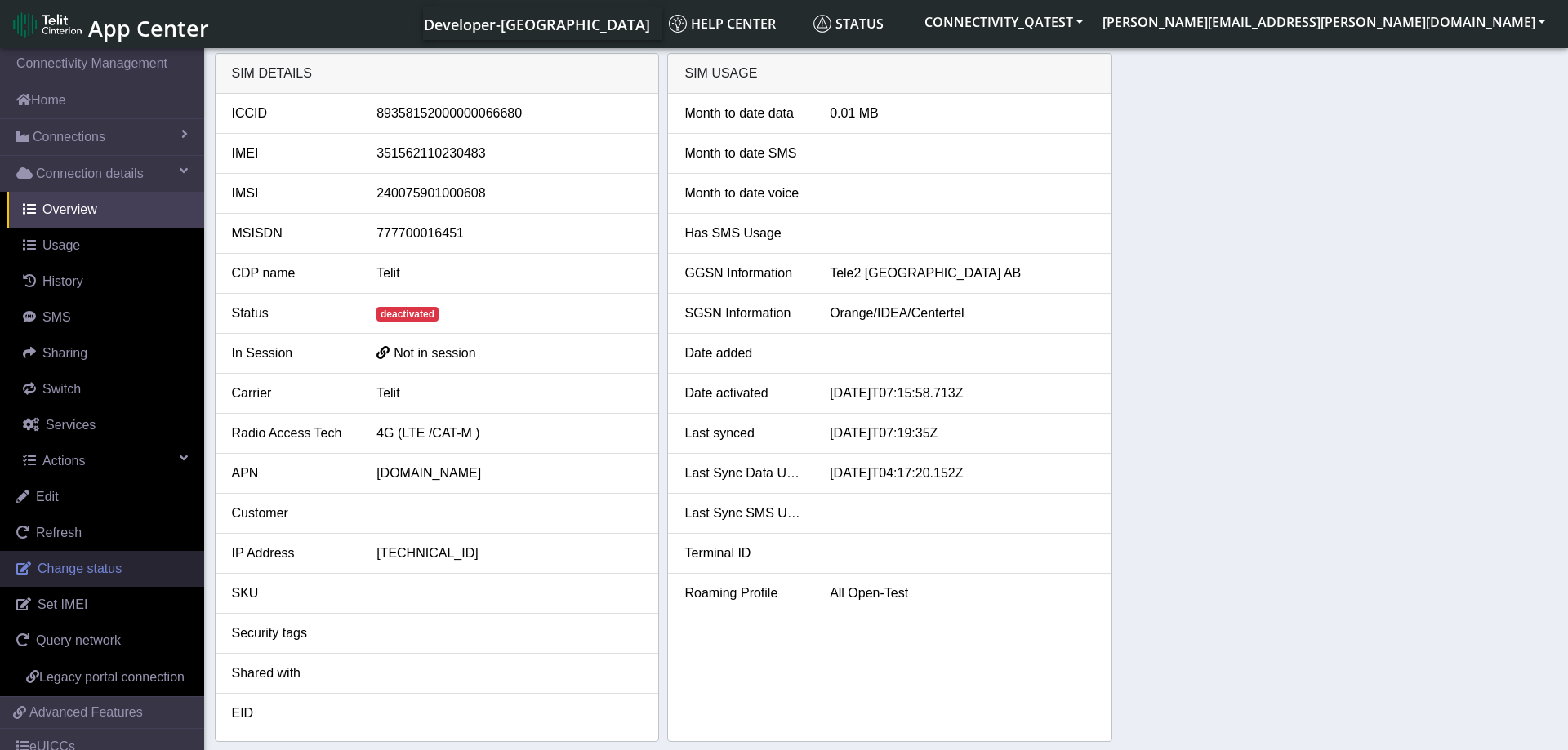
click at [111, 569] on span "Change status" at bounding box center [80, 568] width 84 height 14
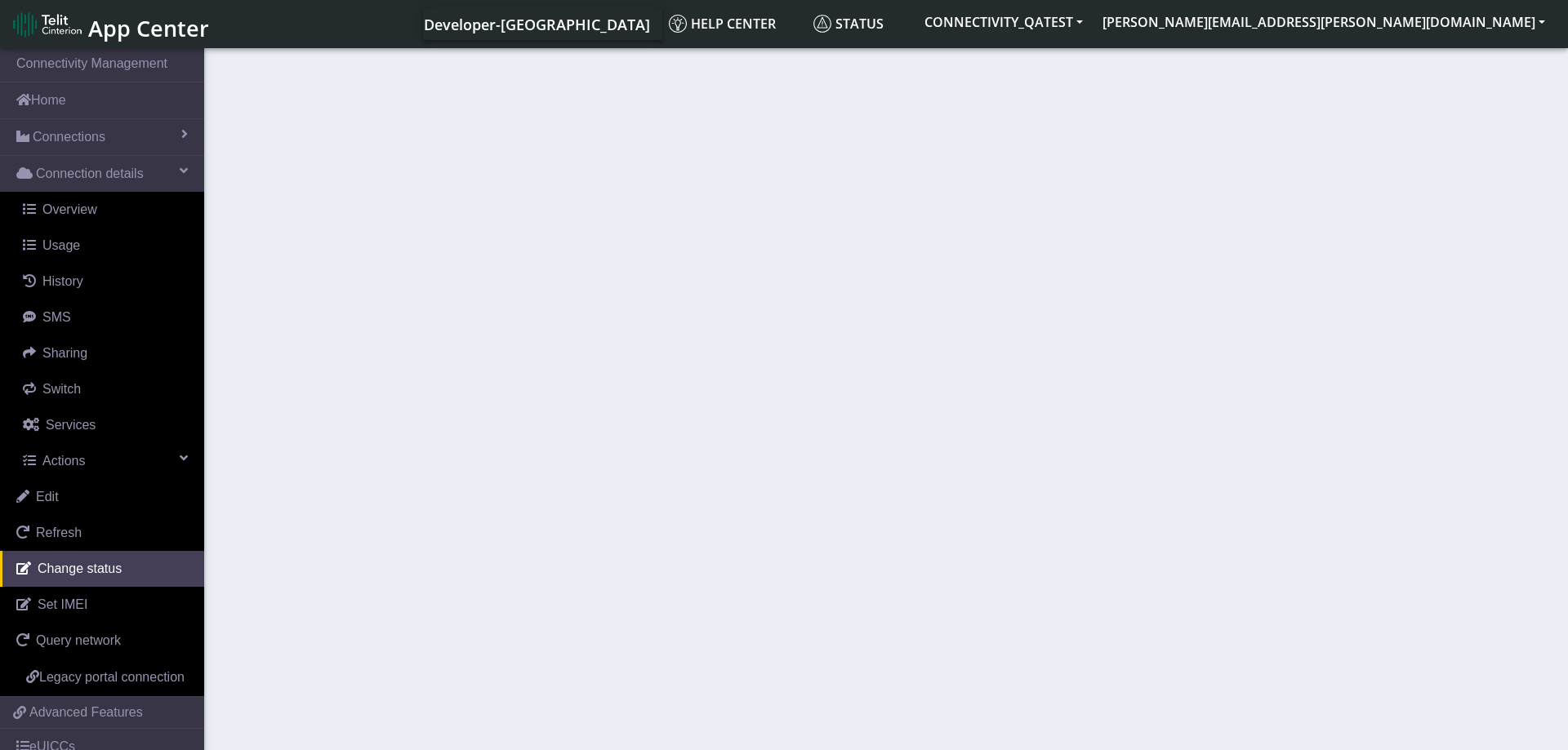
select select "deactivated"
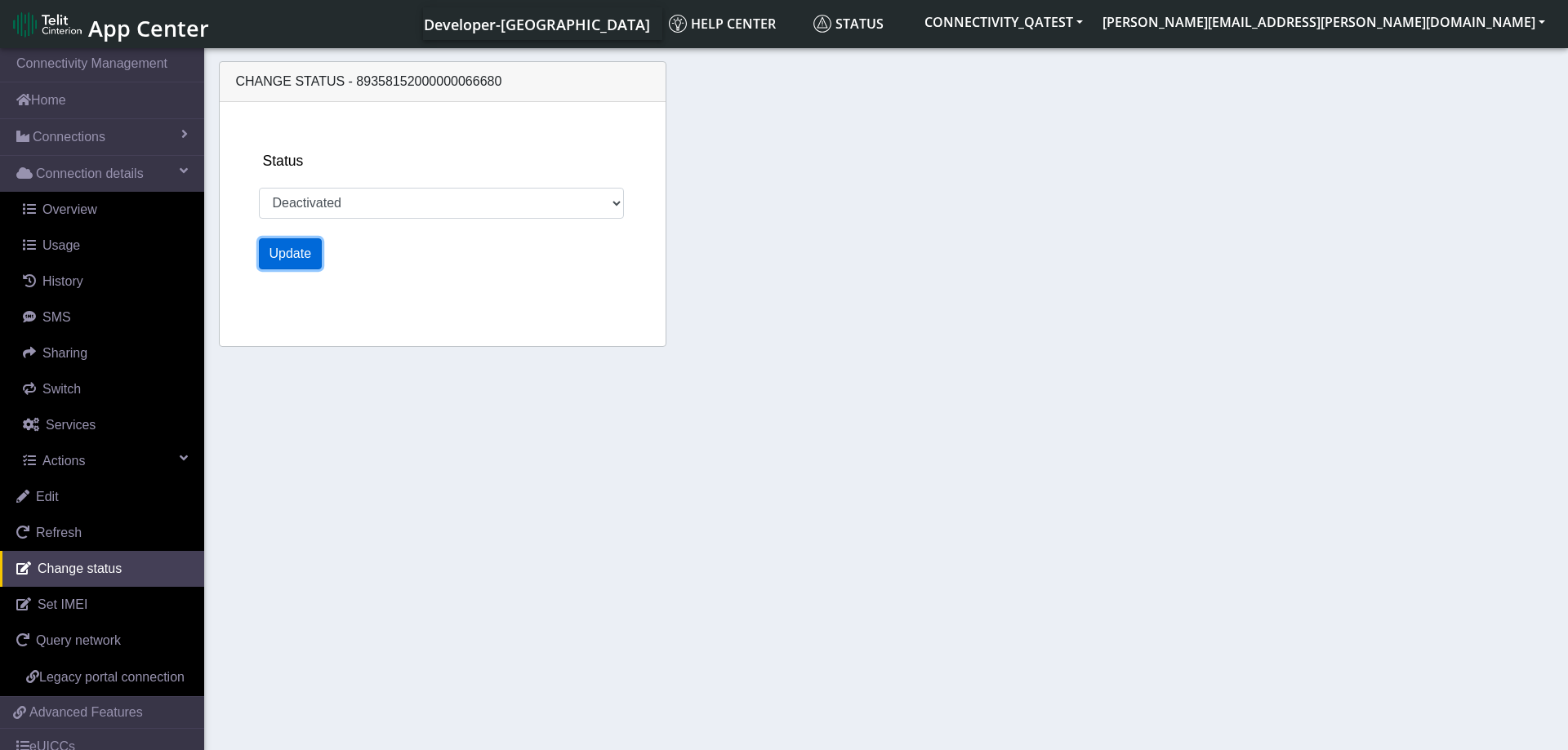
click at [297, 262] on button "Update" at bounding box center [290, 254] width 64 height 31
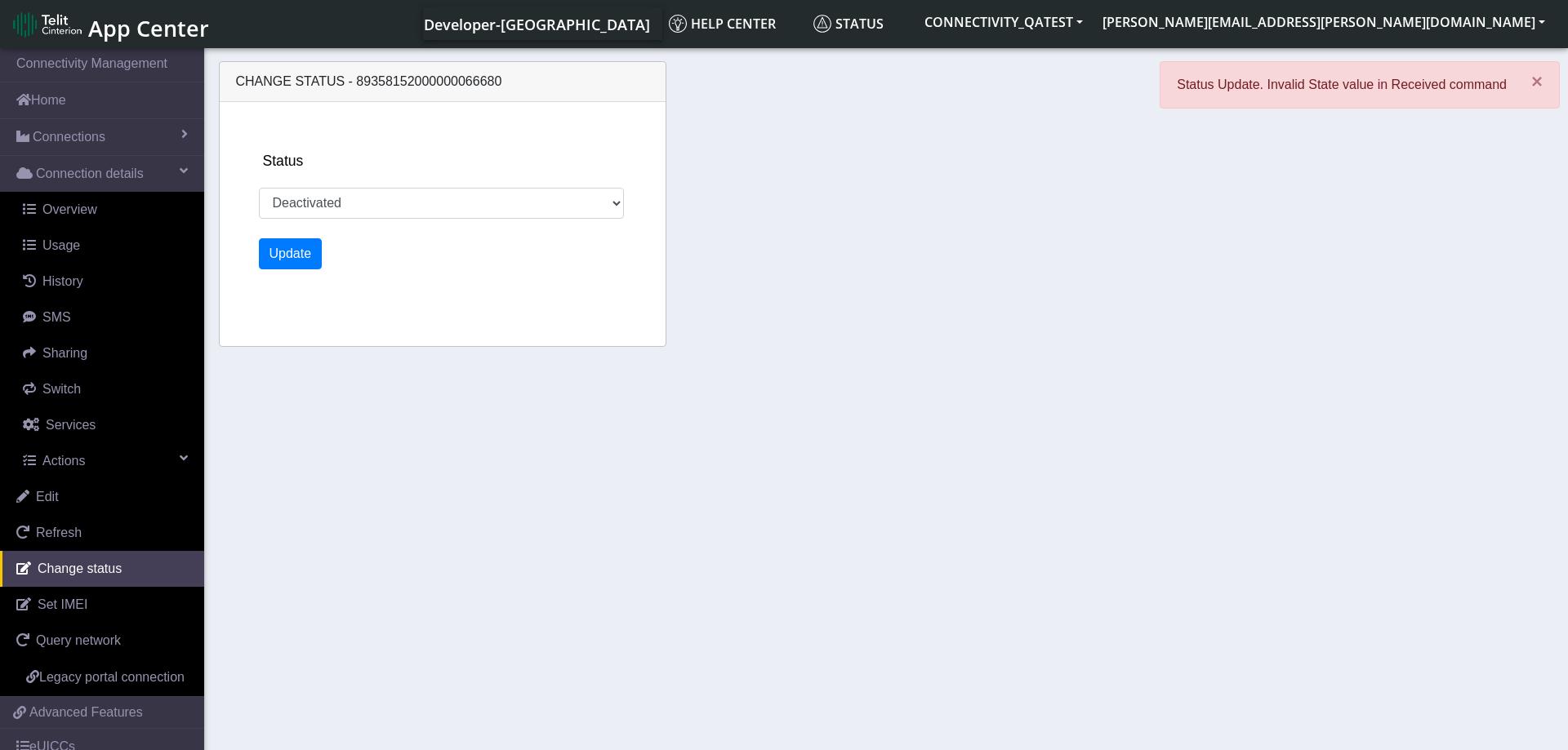
click at [1054, 297] on div "Change status - 89358152000000066680 Status Activated Deactivated Blocked Update" at bounding box center [887, 206] width 1343 height 307
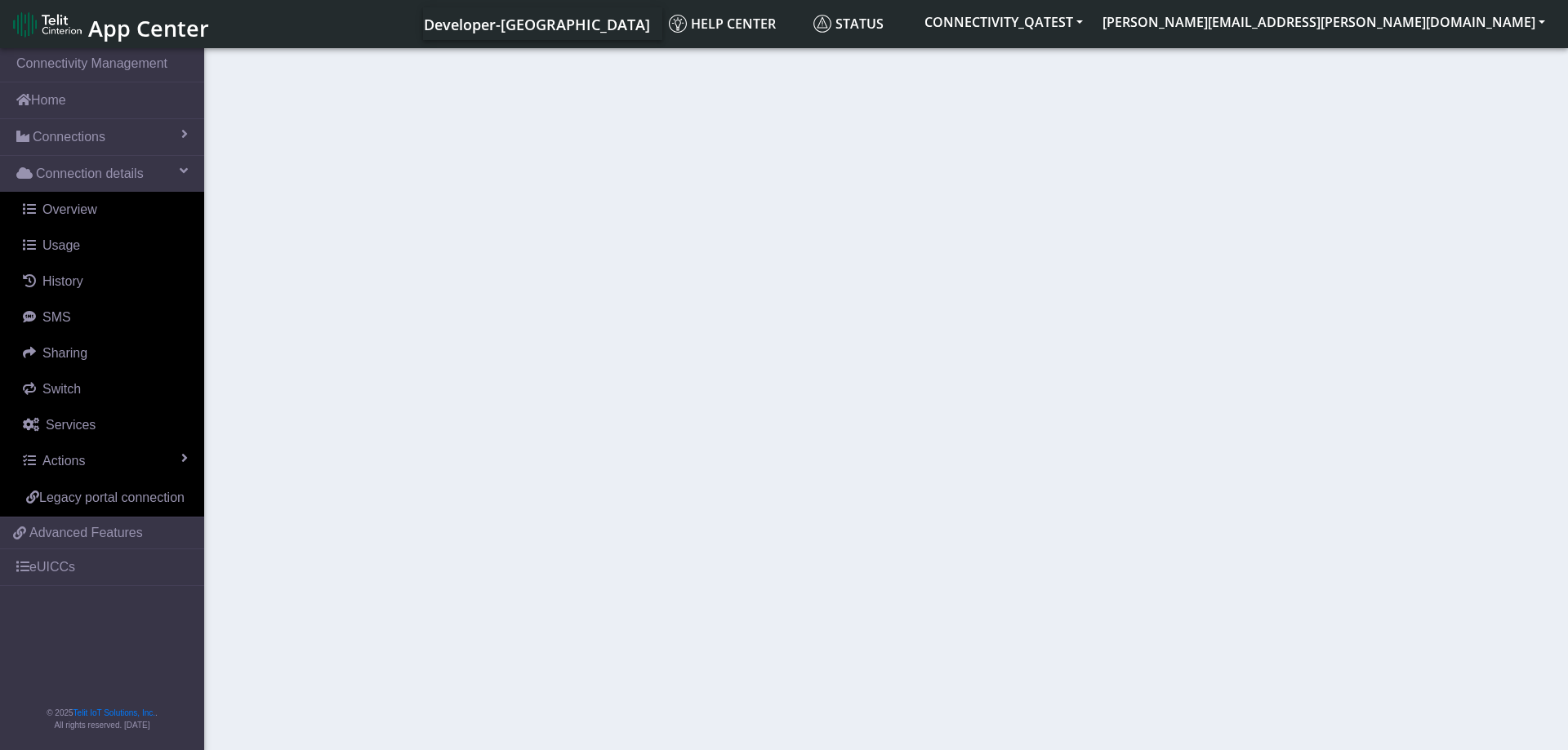
select select "deactivated"
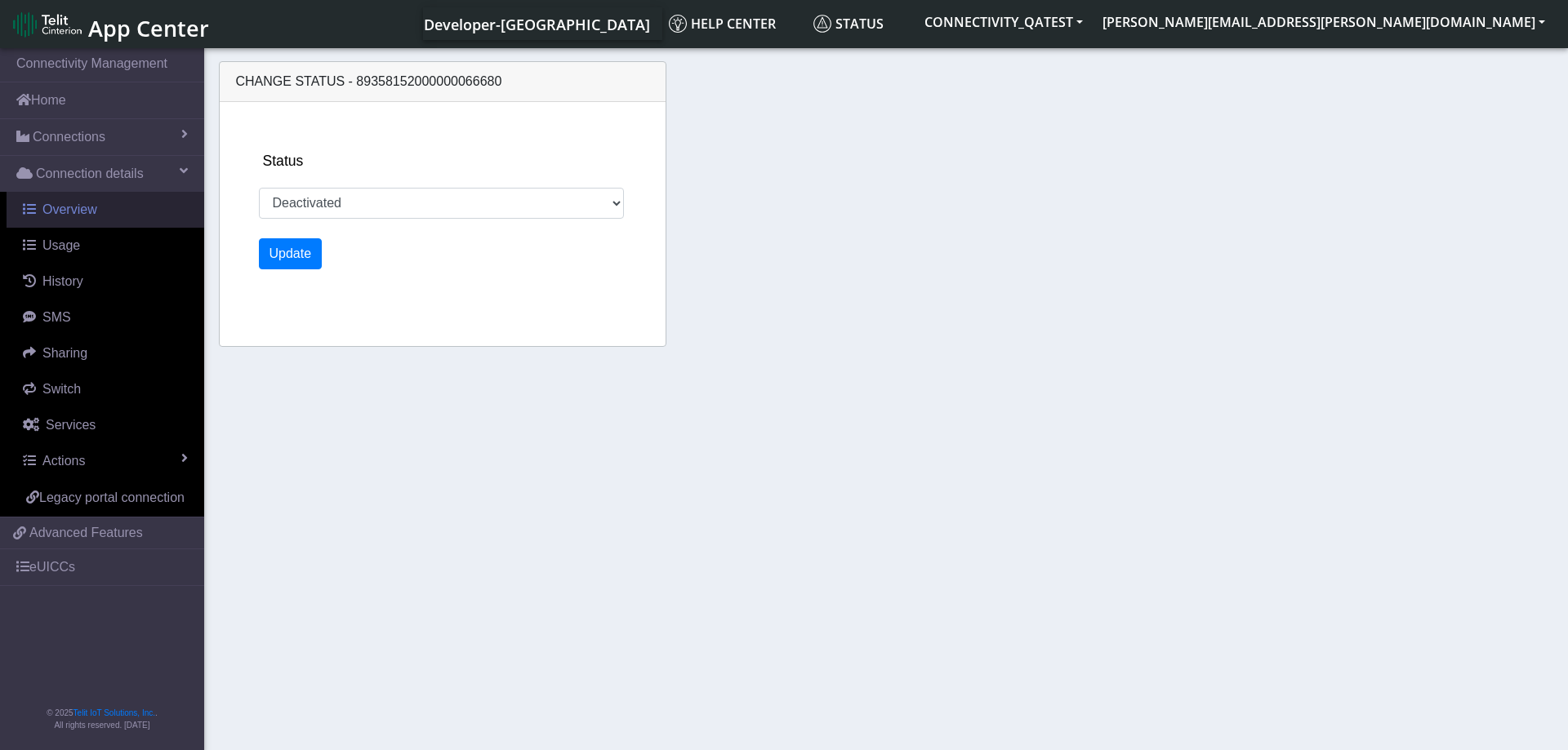
click at [80, 207] on span "Overview" at bounding box center [69, 209] width 54 height 14
